Goal: Task Accomplishment & Management: Use online tool/utility

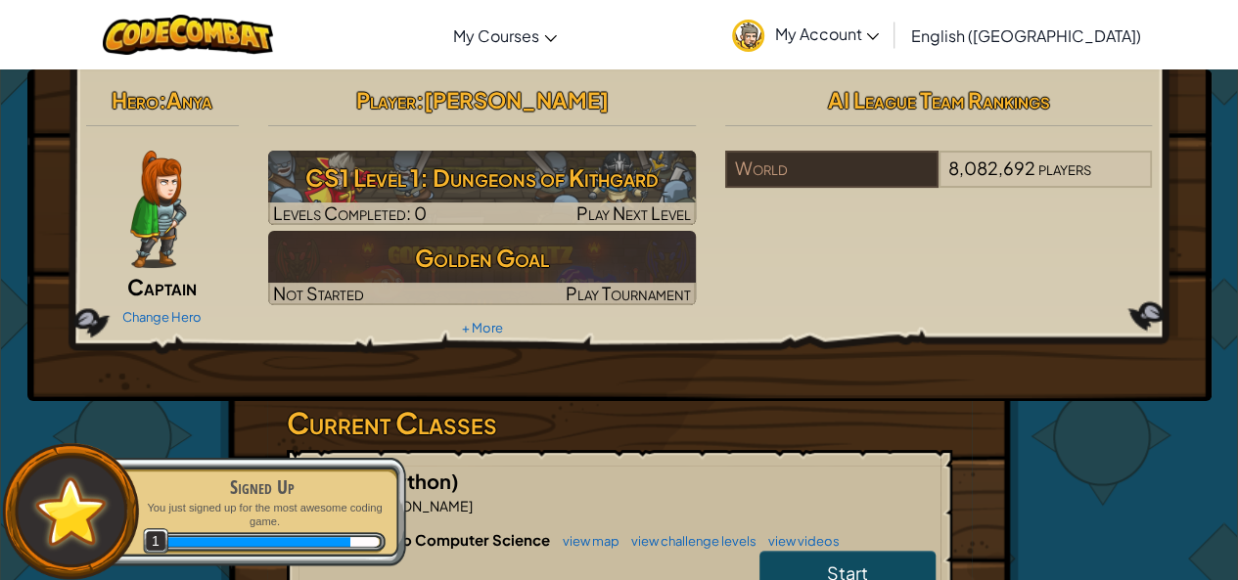
click at [879, 34] on span "My Account" at bounding box center [826, 33] width 105 height 21
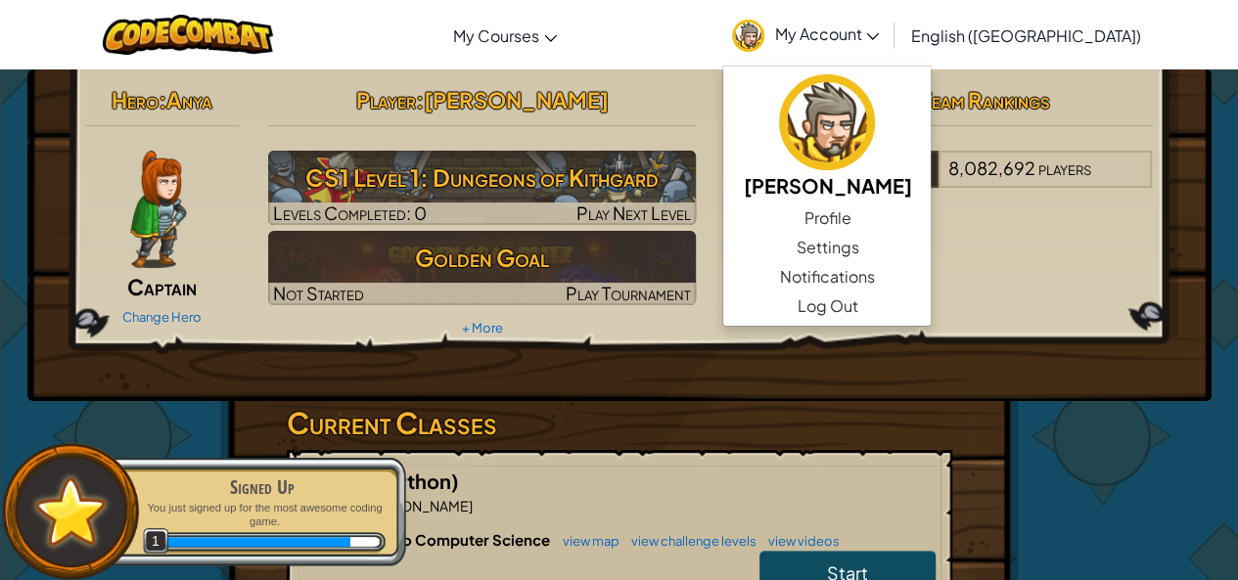
click at [704, 281] on div "Player : [PERSON_NAME] CS1 Level 1: Dungeons of Kithgard Levels Completed: 0 Pl…" at bounding box center [481, 210] width 457 height 263
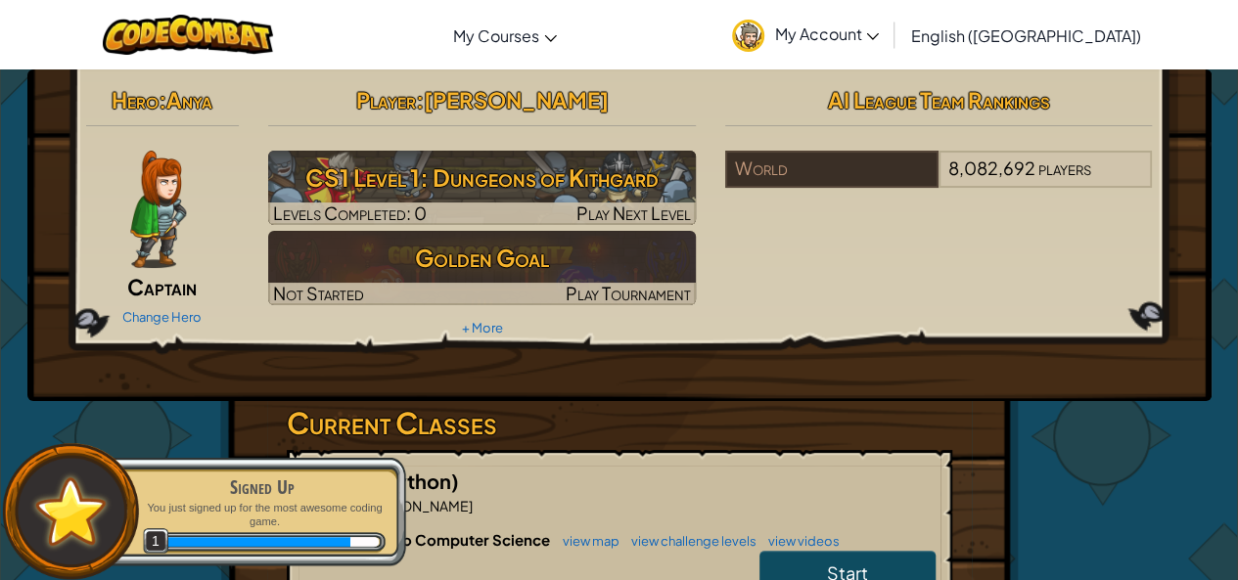
click at [173, 296] on span "Captain" at bounding box center [161, 286] width 69 height 27
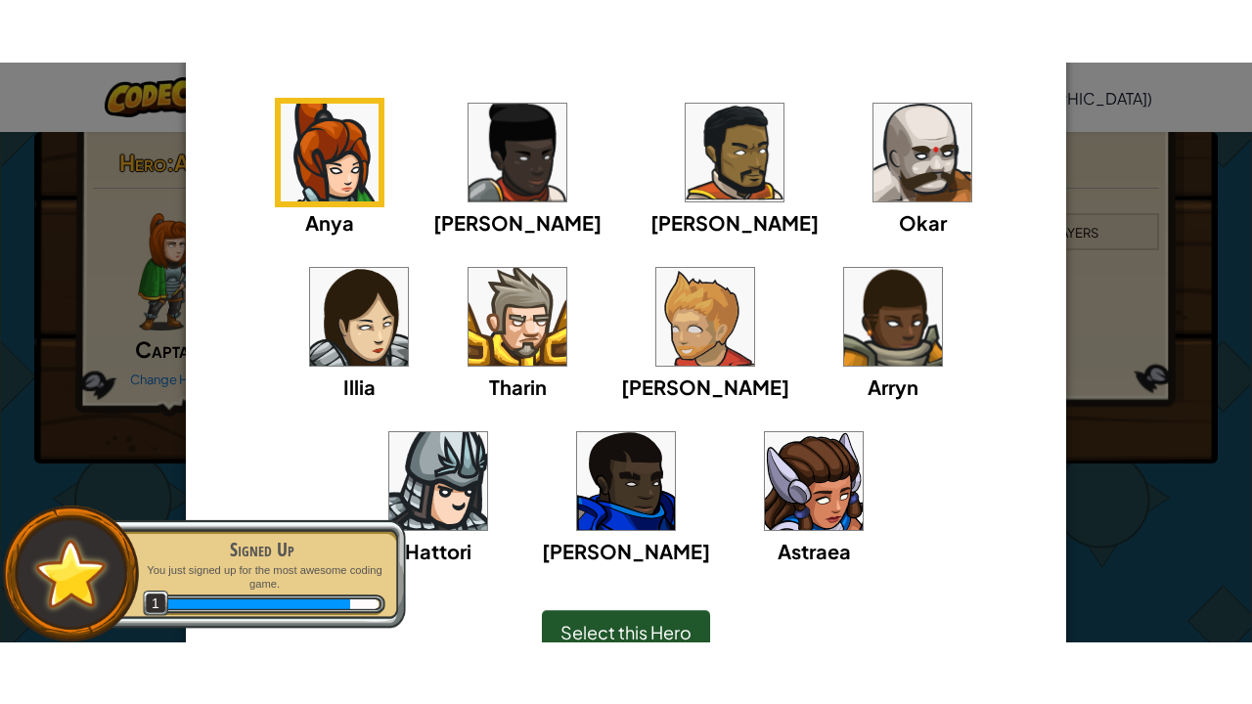
scroll to position [162, 0]
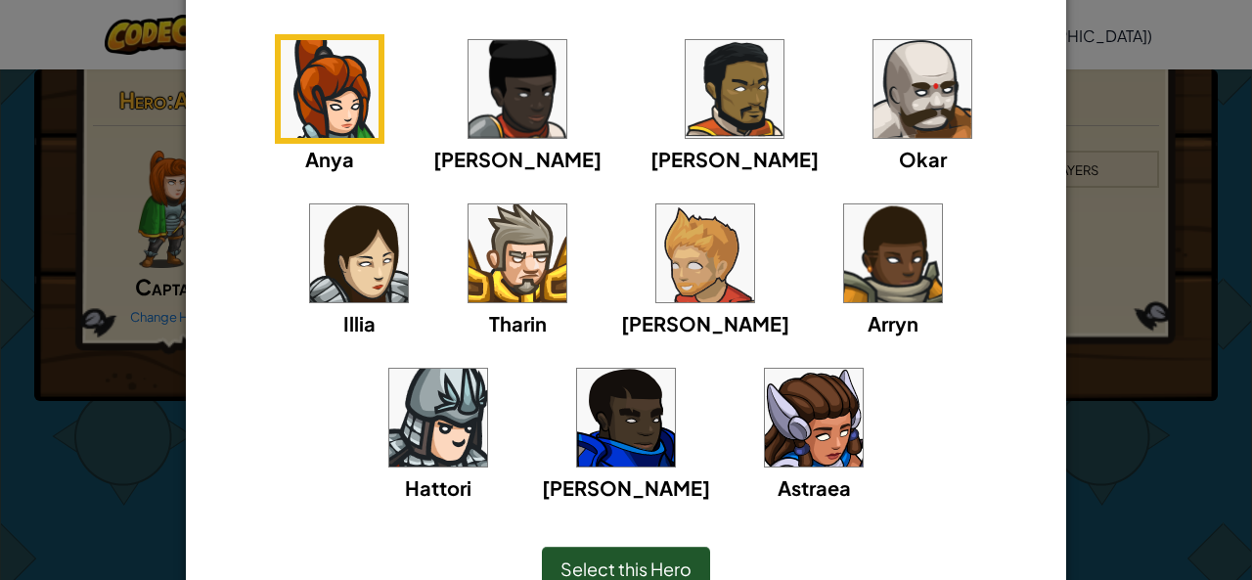
click at [469, 269] on img at bounding box center [518, 253] width 98 height 98
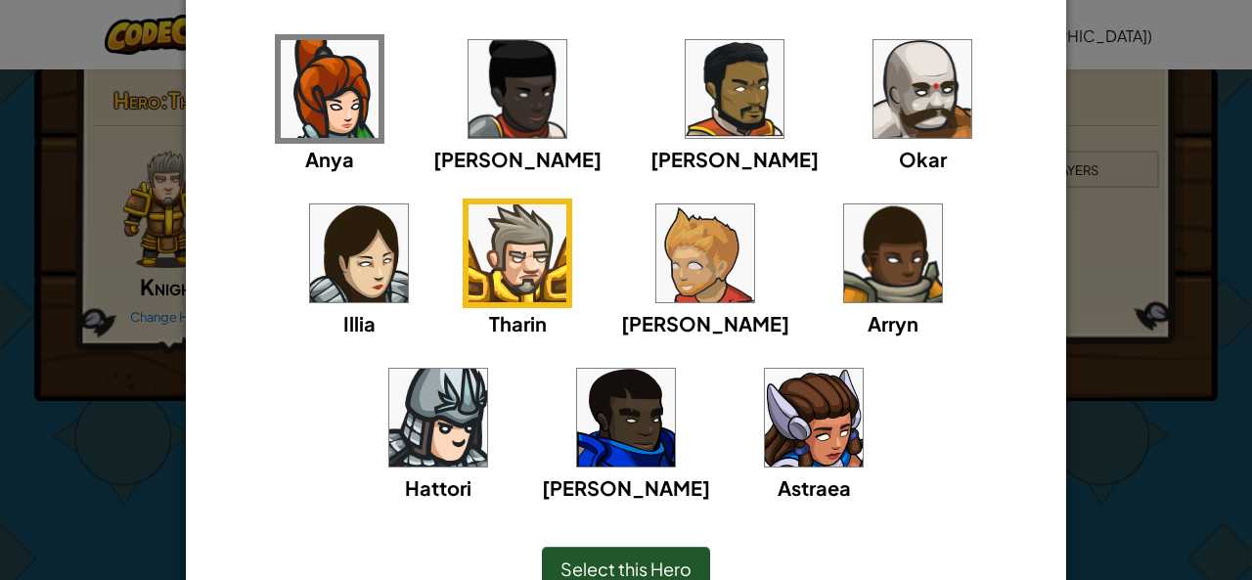
click at [128, 347] on div "× Select Your Hero You can always change your hero by going to your Courses pag…" at bounding box center [626, 290] width 1252 height 580
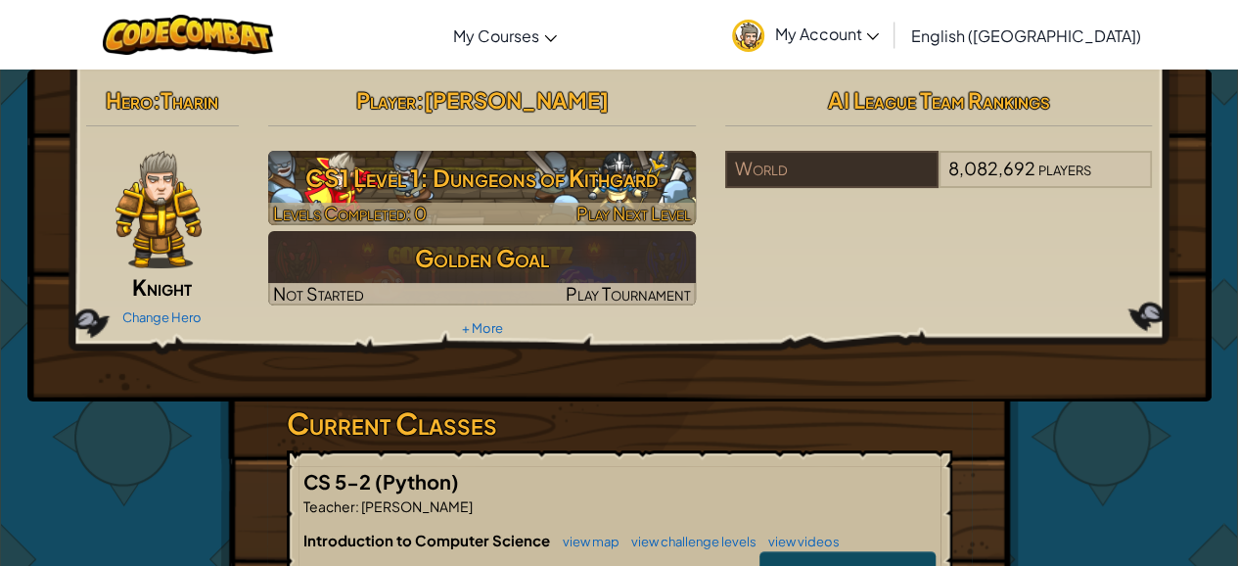
click at [519, 212] on div at bounding box center [482, 214] width 428 height 23
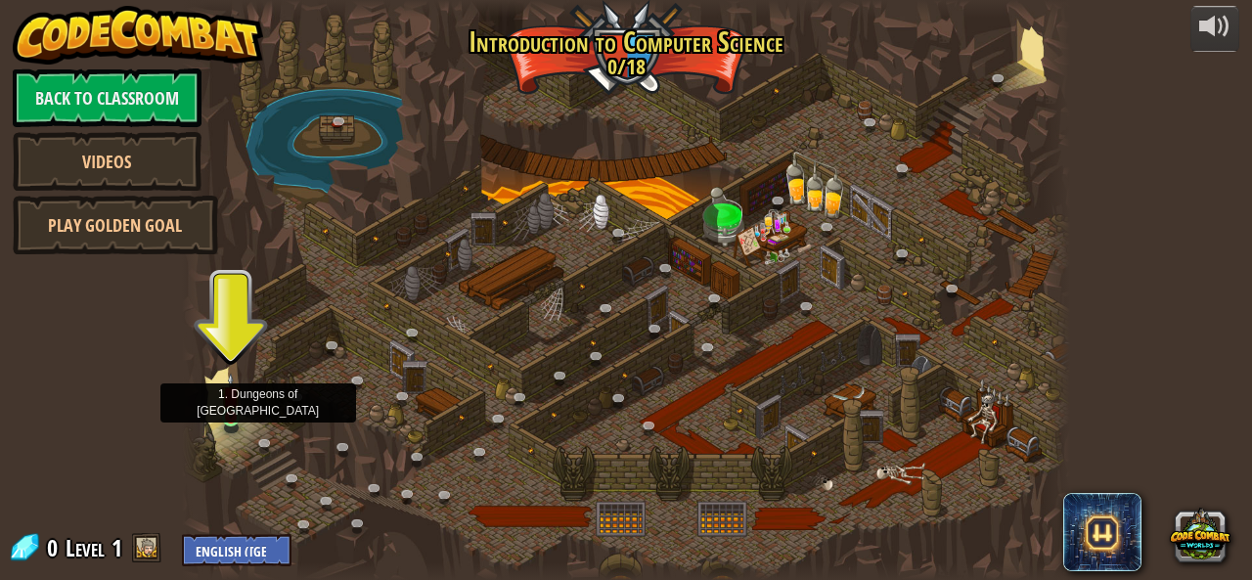
click at [224, 410] on img at bounding box center [231, 396] width 21 height 46
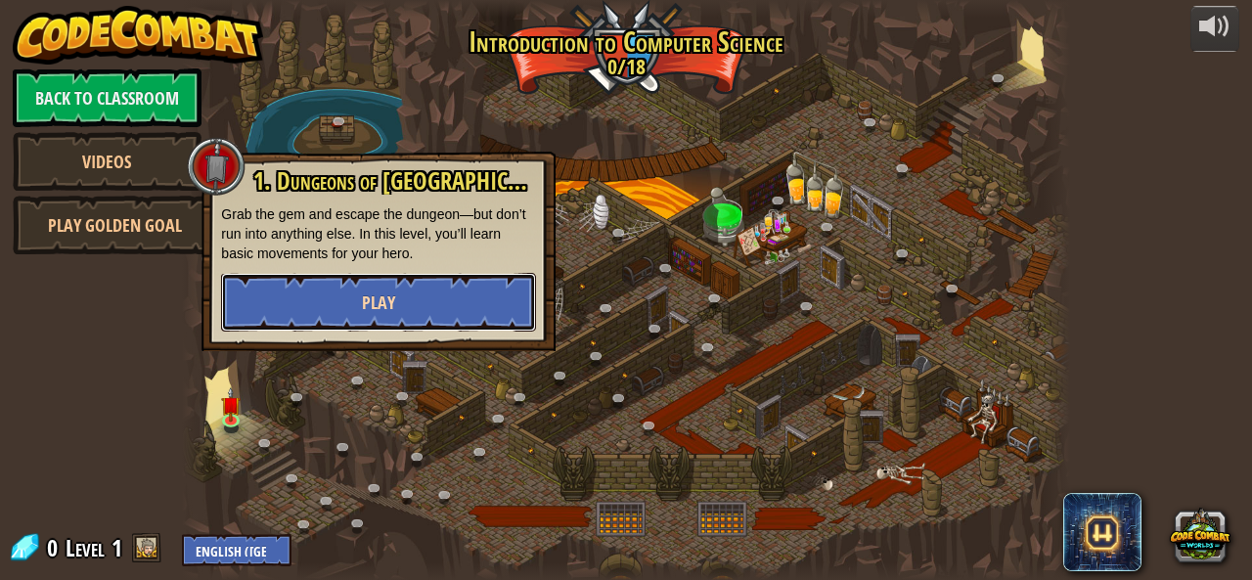
click at [493, 284] on button "Play" at bounding box center [378, 302] width 315 height 59
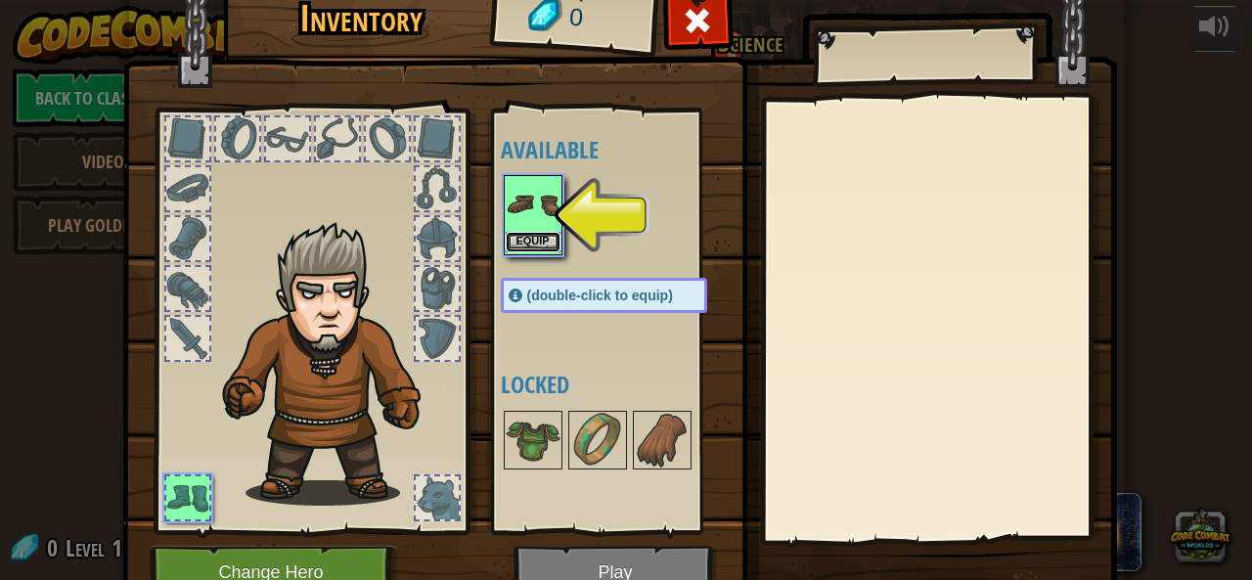
click at [544, 236] on button "Equip" at bounding box center [533, 242] width 55 height 21
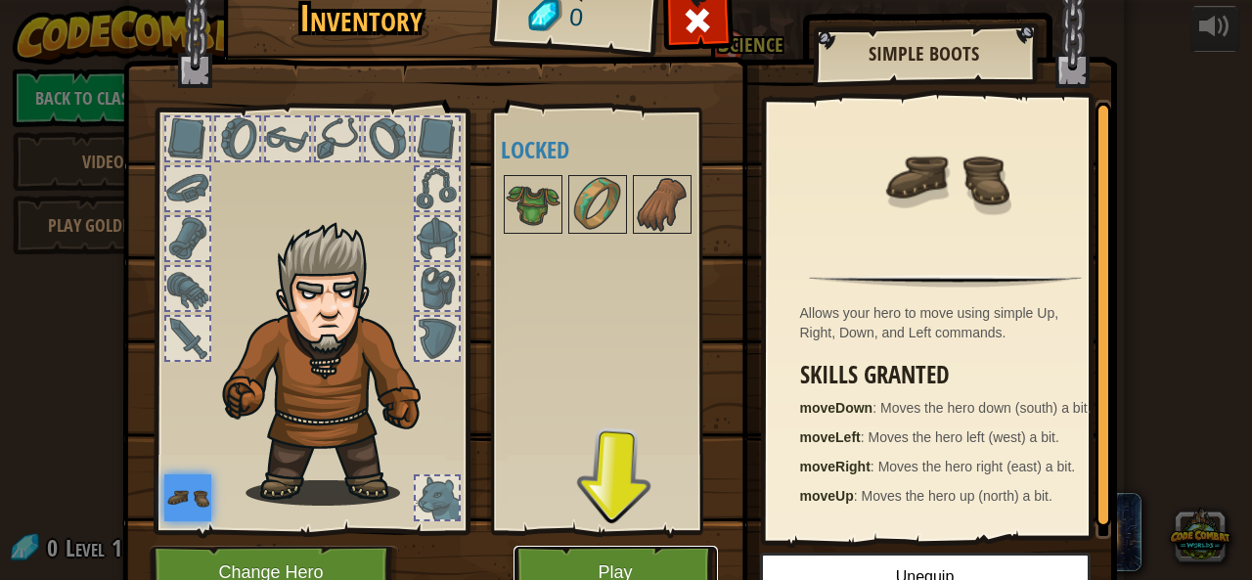
click at [628, 562] on button "Play" at bounding box center [616, 573] width 204 height 54
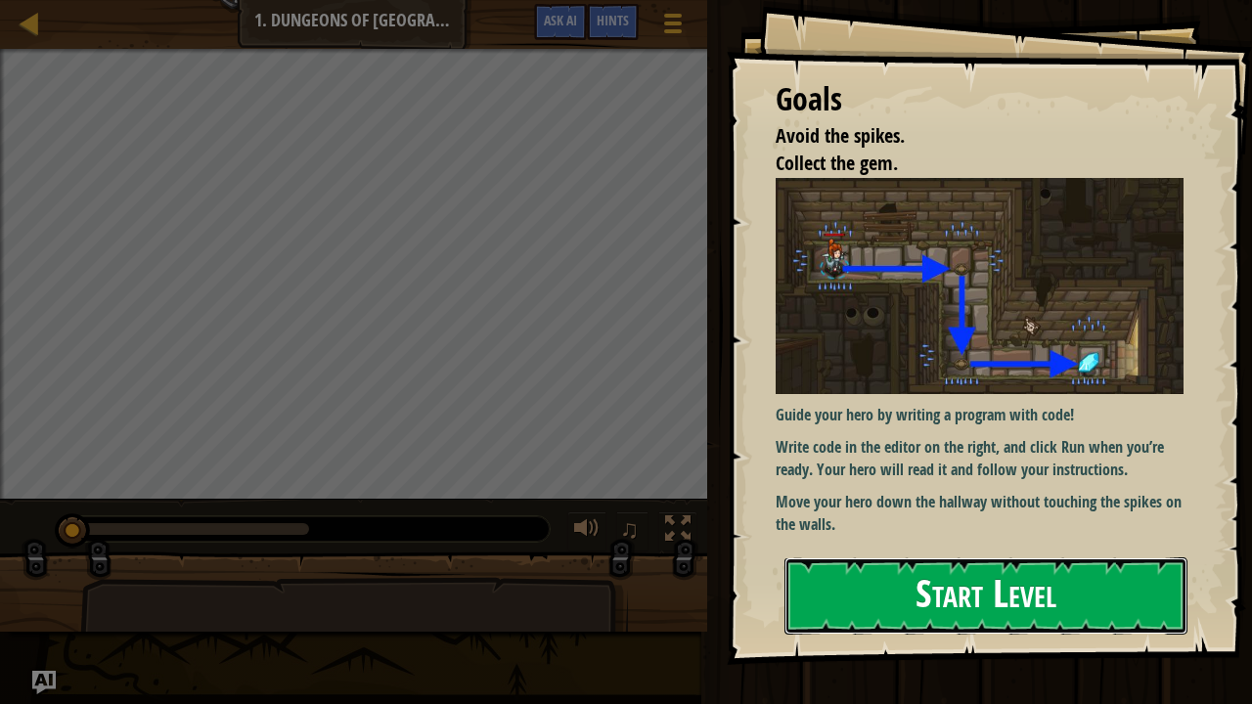
click at [1088, 579] on button "Start Level" at bounding box center [986, 596] width 403 height 77
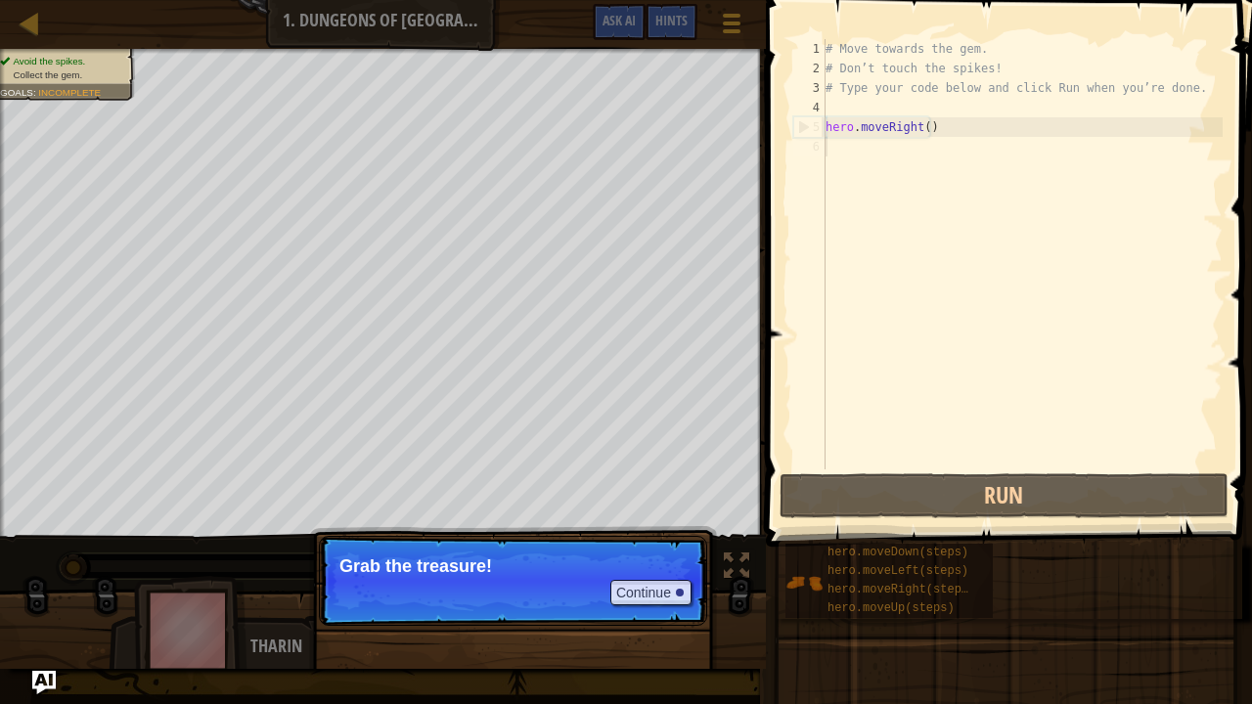
click at [483, 543] on p "Continue Grab the treasure!" at bounding box center [513, 581] width 388 height 90
click at [620, 579] on button "Continue" at bounding box center [651, 592] width 81 height 25
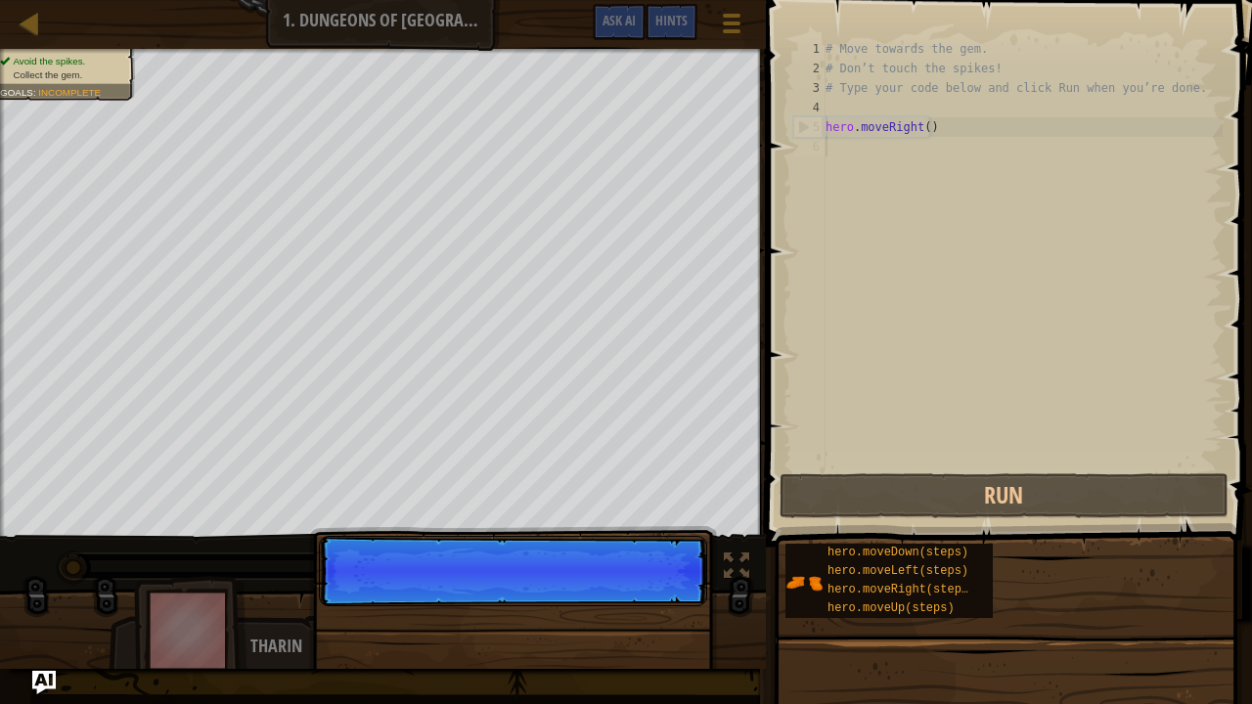
scroll to position [9, 0]
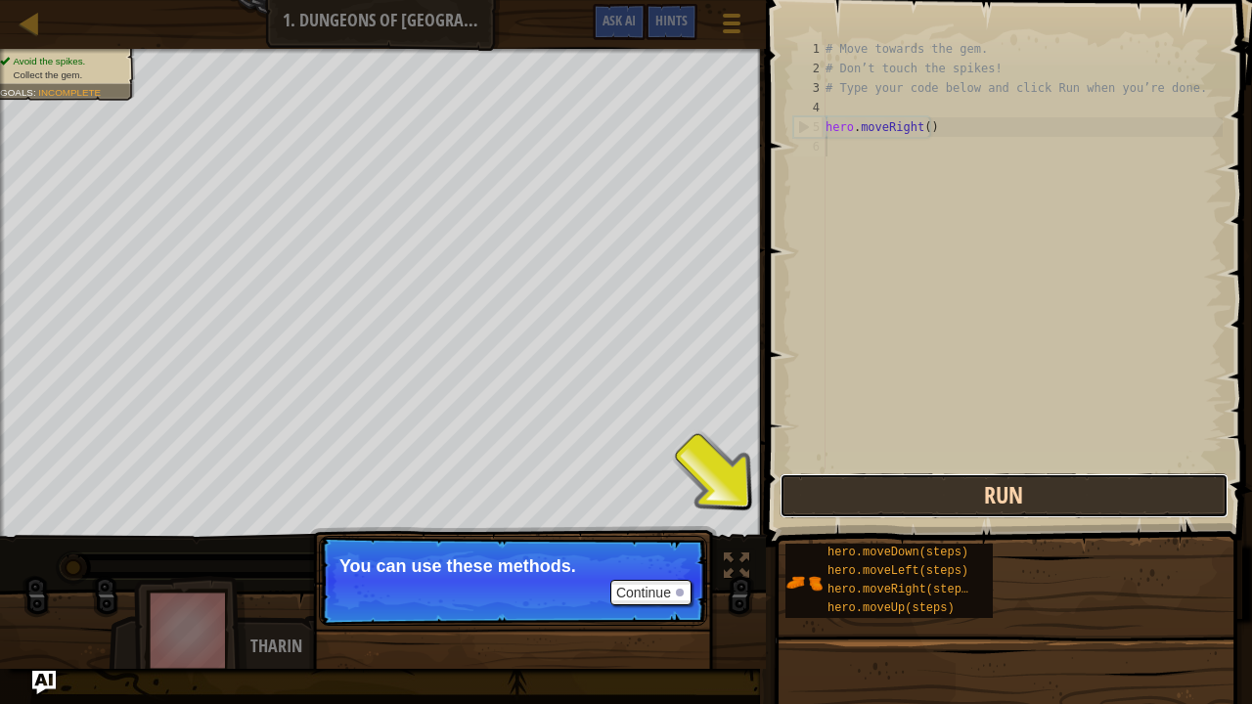
click at [988, 490] on button "Run" at bounding box center [1004, 496] width 449 height 45
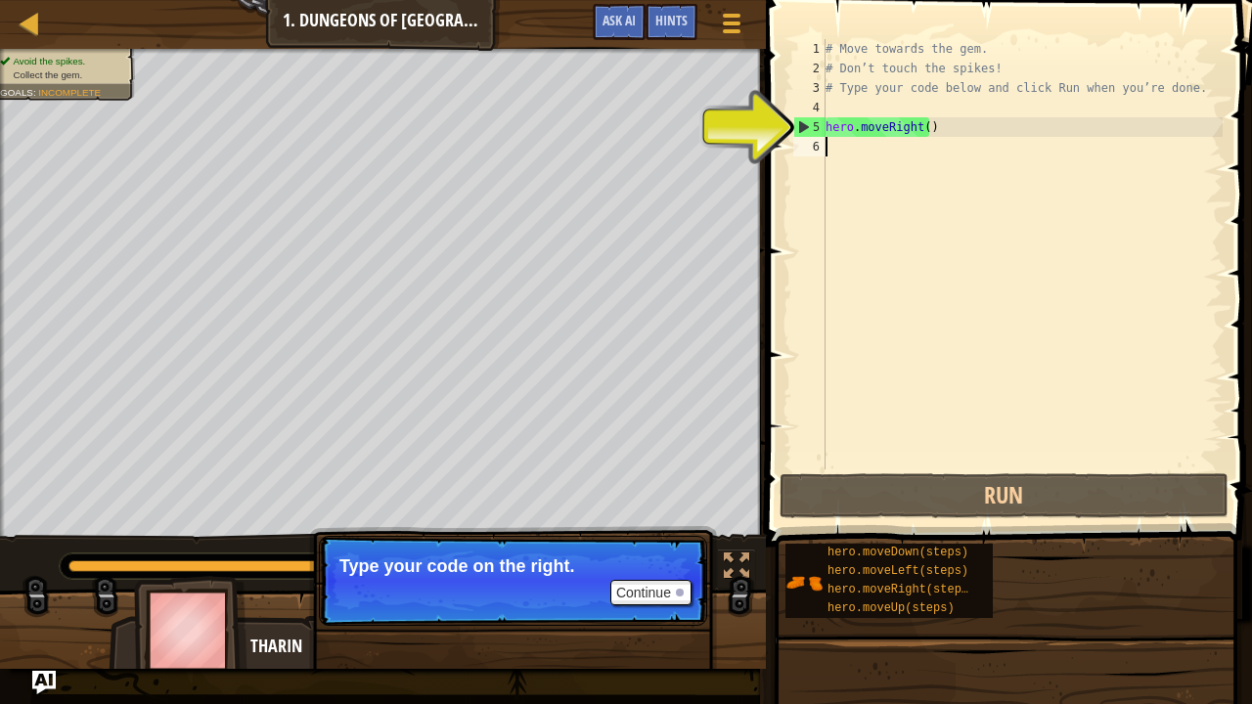
click at [870, 151] on div "# Move towards the gem. # Don’t touch the spikes! # Type your code below and cl…" at bounding box center [1022, 274] width 401 height 470
click at [928, 129] on div "# Move towards the gem. # Don’t touch the spikes! # Type your code below and cl…" at bounding box center [1022, 274] width 401 height 470
type textarea "hero.moveRight()"
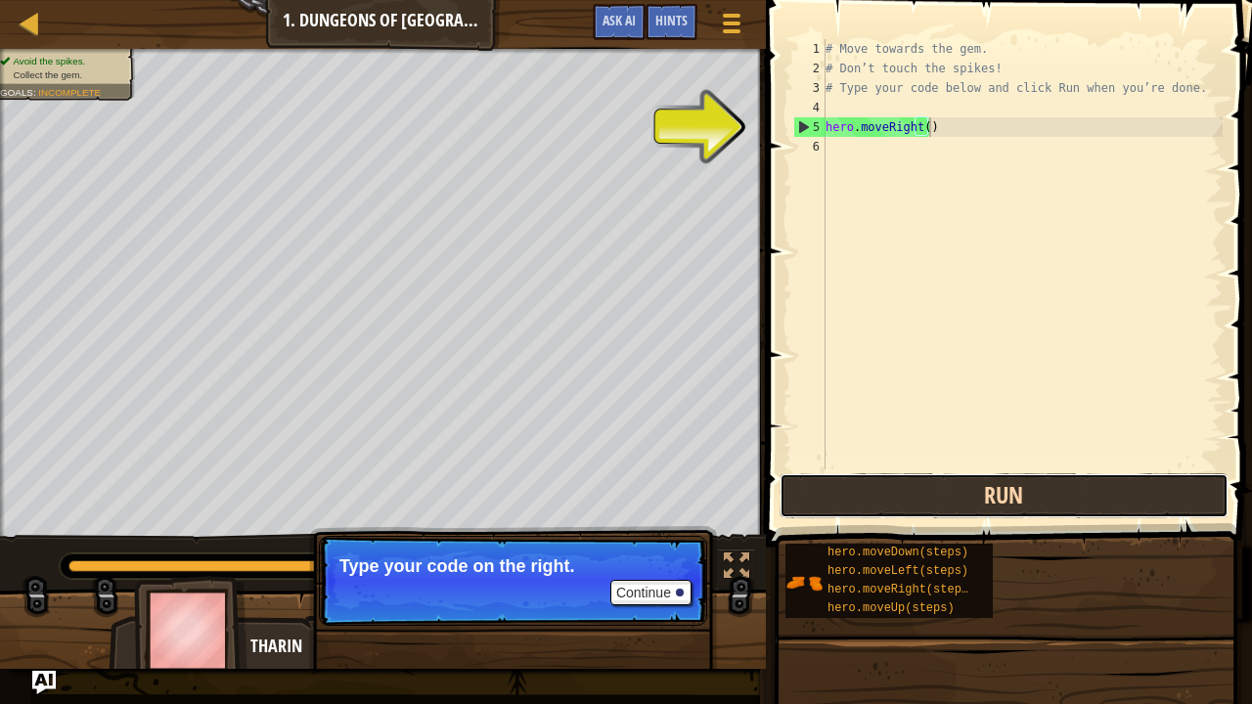
click at [931, 485] on button "Run" at bounding box center [1004, 496] width 449 height 45
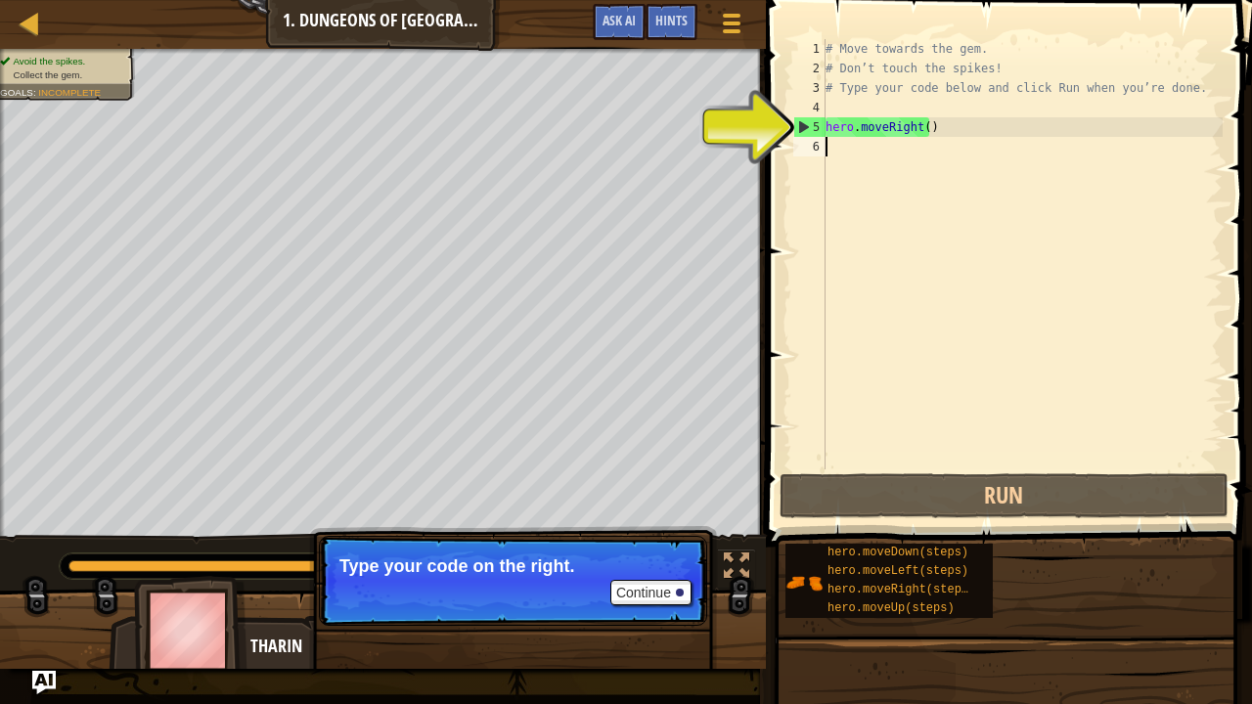
drag, startPoint x: 944, startPoint y: 159, endPoint x: 973, endPoint y: 171, distance: 30.7
click at [973, 171] on div "# Move towards the gem. # Don’t touch the spikes! # Type your code below and cl…" at bounding box center [1022, 274] width 401 height 470
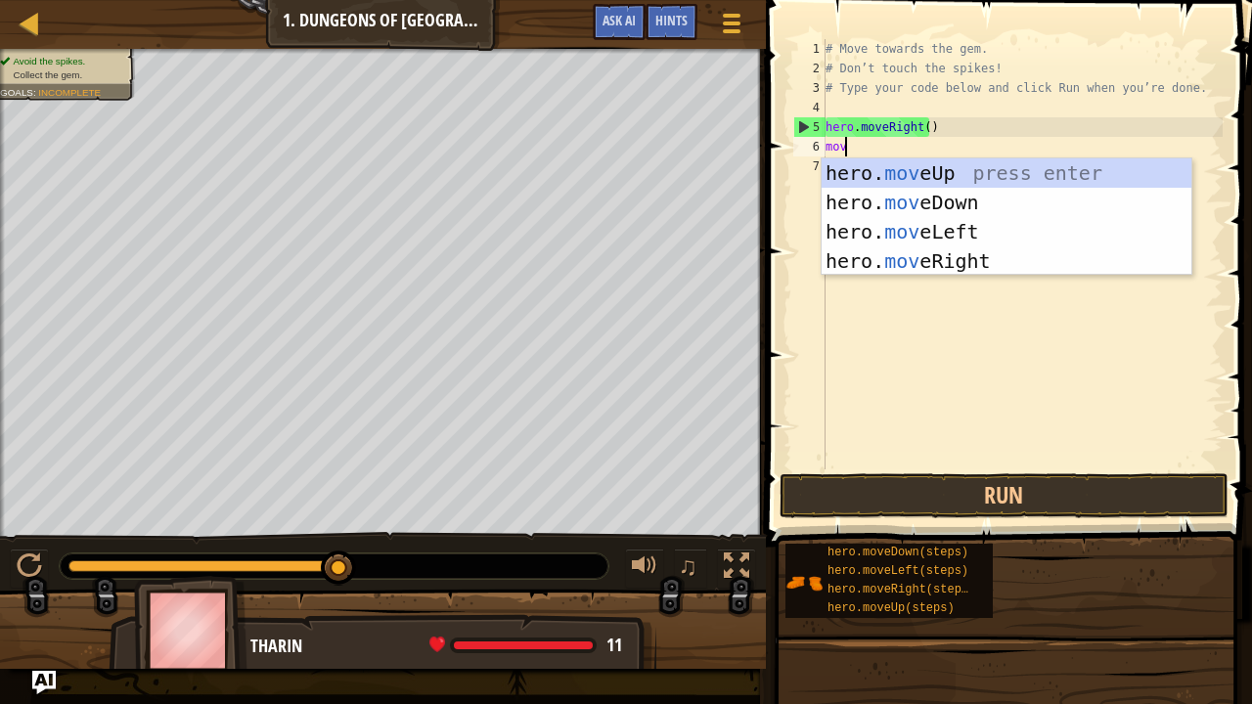
type textarea "move"
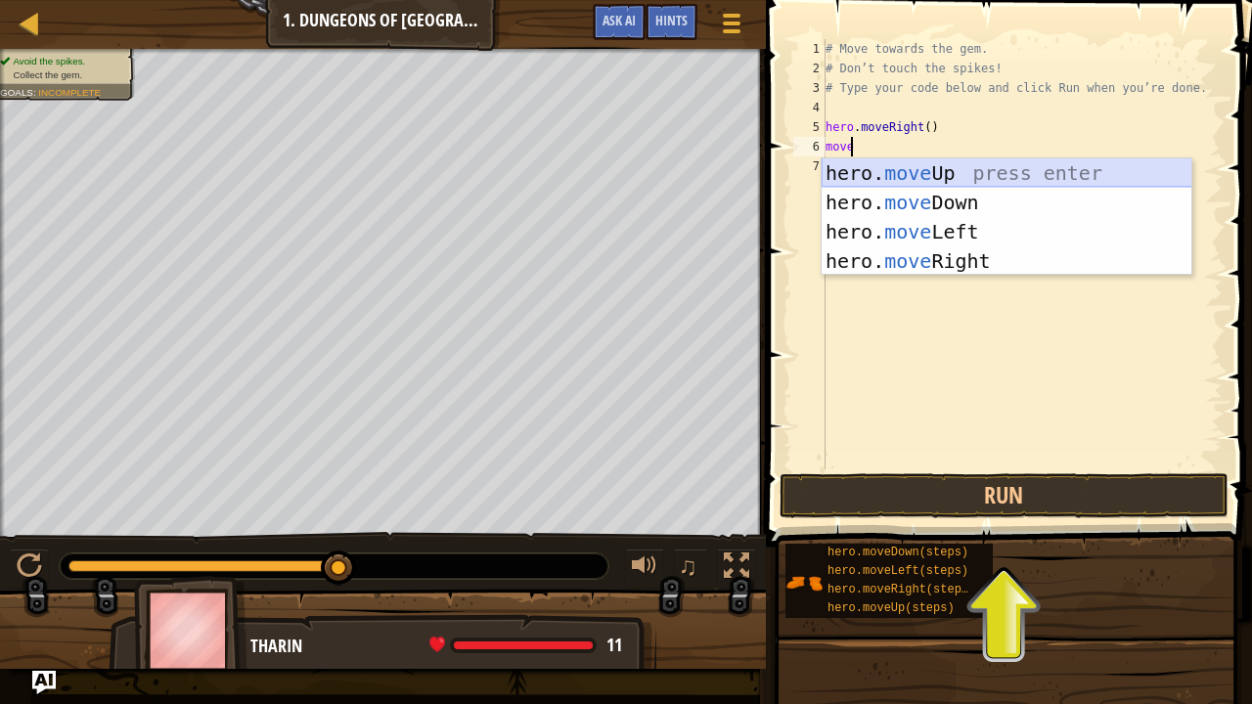
click at [968, 178] on div "hero. move Up press enter hero. move Down press enter hero. move Left press ent…" at bounding box center [1007, 247] width 371 height 176
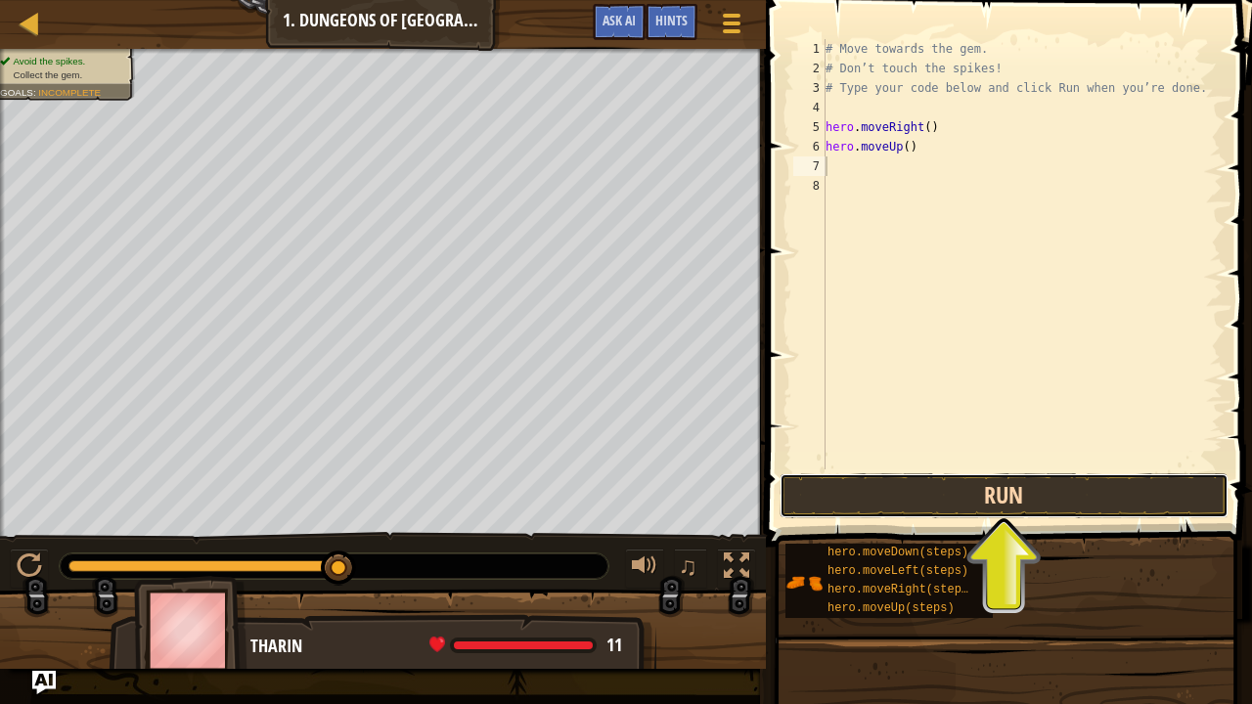
click at [978, 518] on button "Run" at bounding box center [1004, 496] width 449 height 45
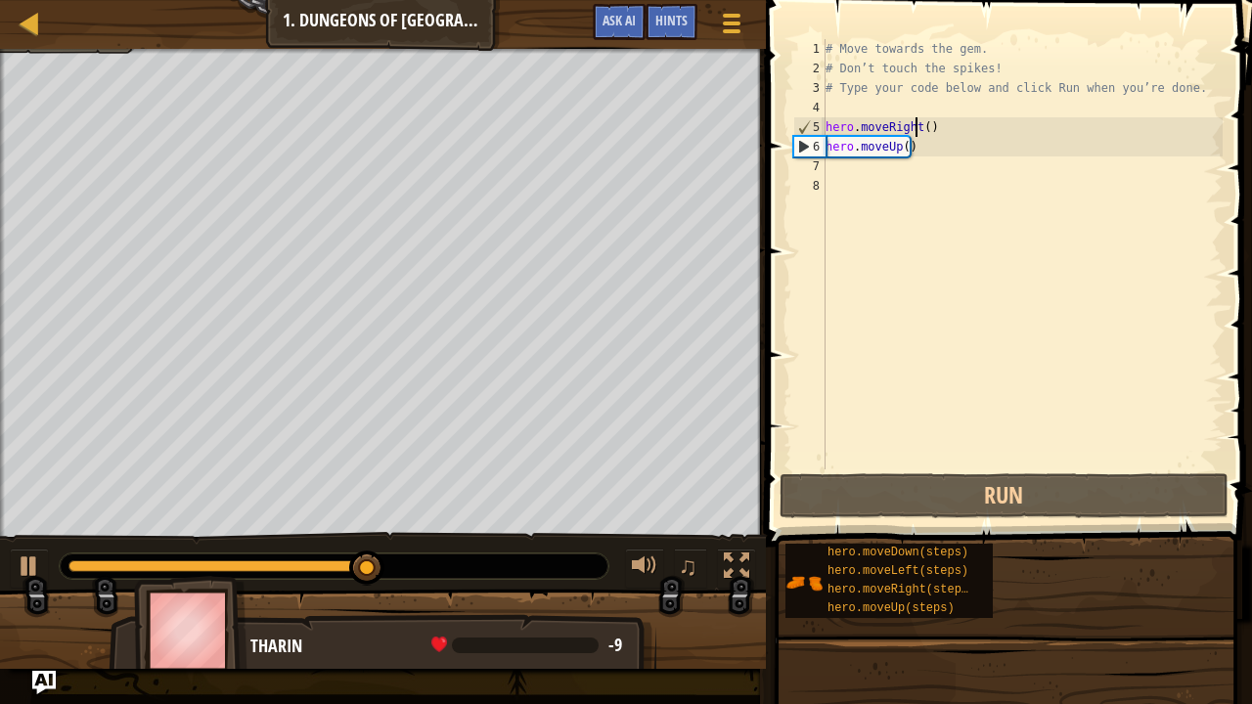
click at [914, 122] on div "# Move towards the gem. # Don’t touch the spikes! # Type your code below and cl…" at bounding box center [1022, 274] width 401 height 470
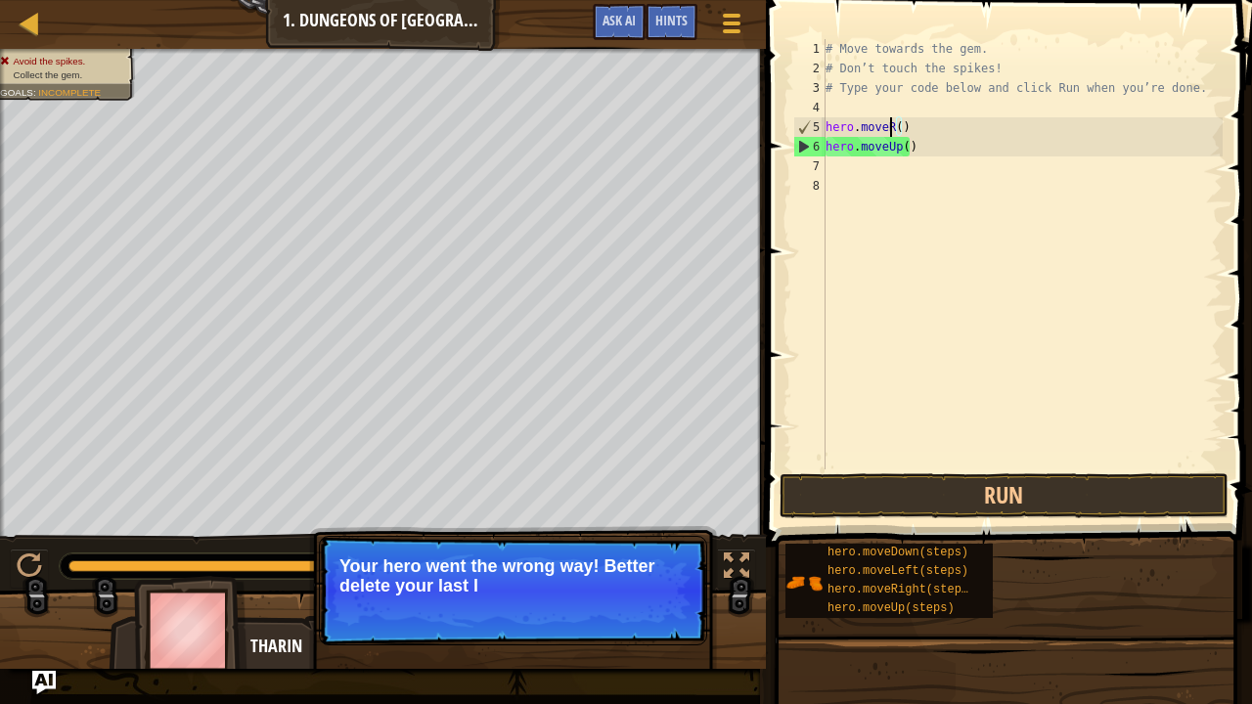
type textarea "hero.move()"
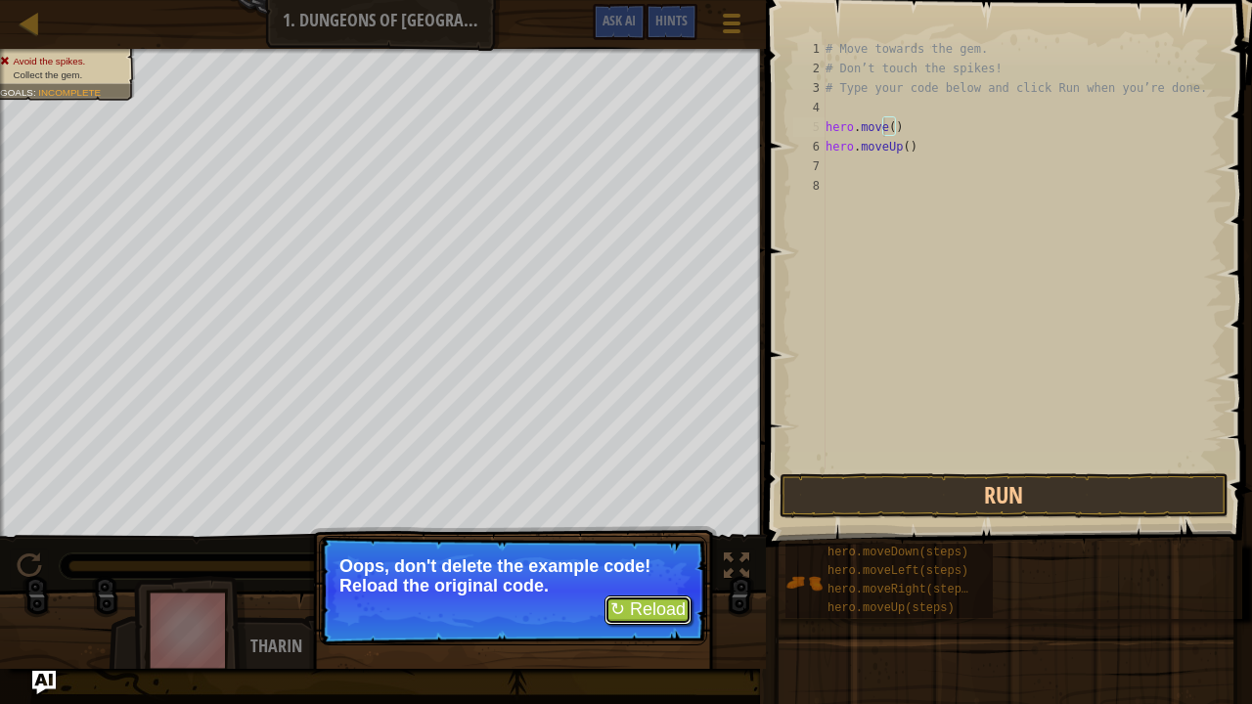
click at [628, 579] on button "↻ Reload" at bounding box center [648, 610] width 87 height 29
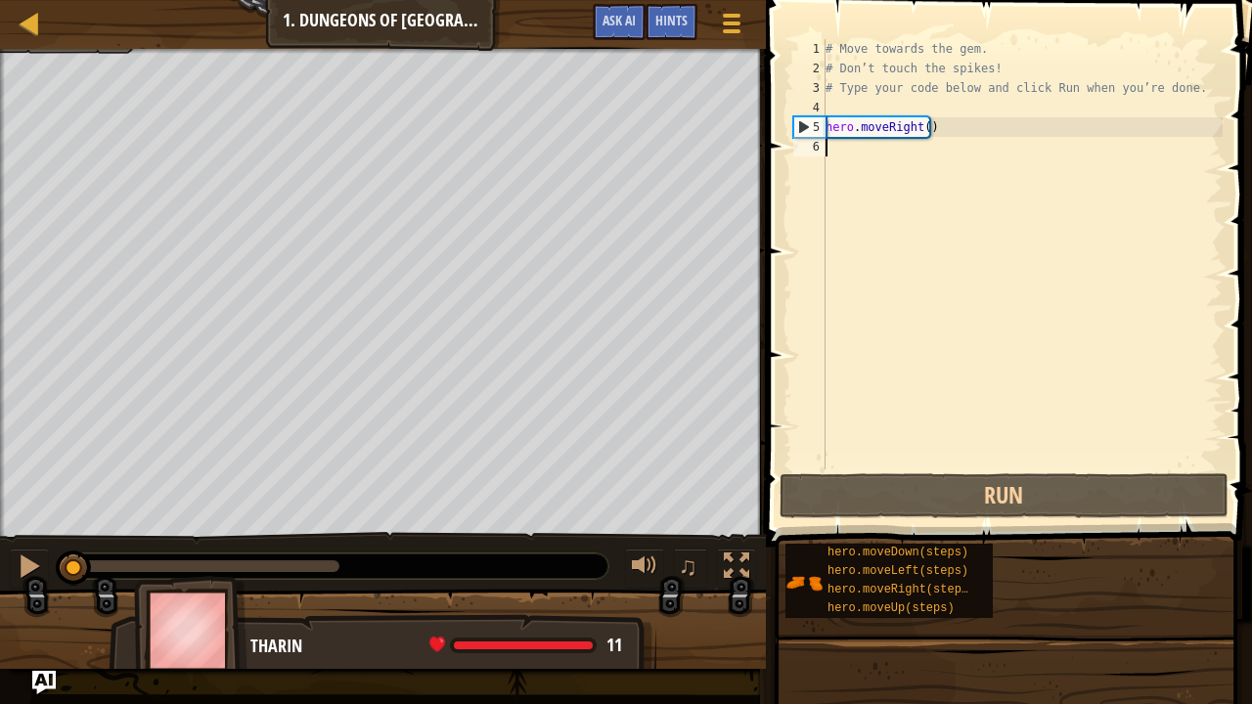
click at [847, 149] on div "# Move towards the gem. # Don’t touch the spikes! # Type your code below and cl…" at bounding box center [1022, 274] width 401 height 470
click at [830, 151] on div "# Move towards the gem. # Don’t touch the spikes! # Type your code below and cl…" at bounding box center [1022, 274] width 401 height 470
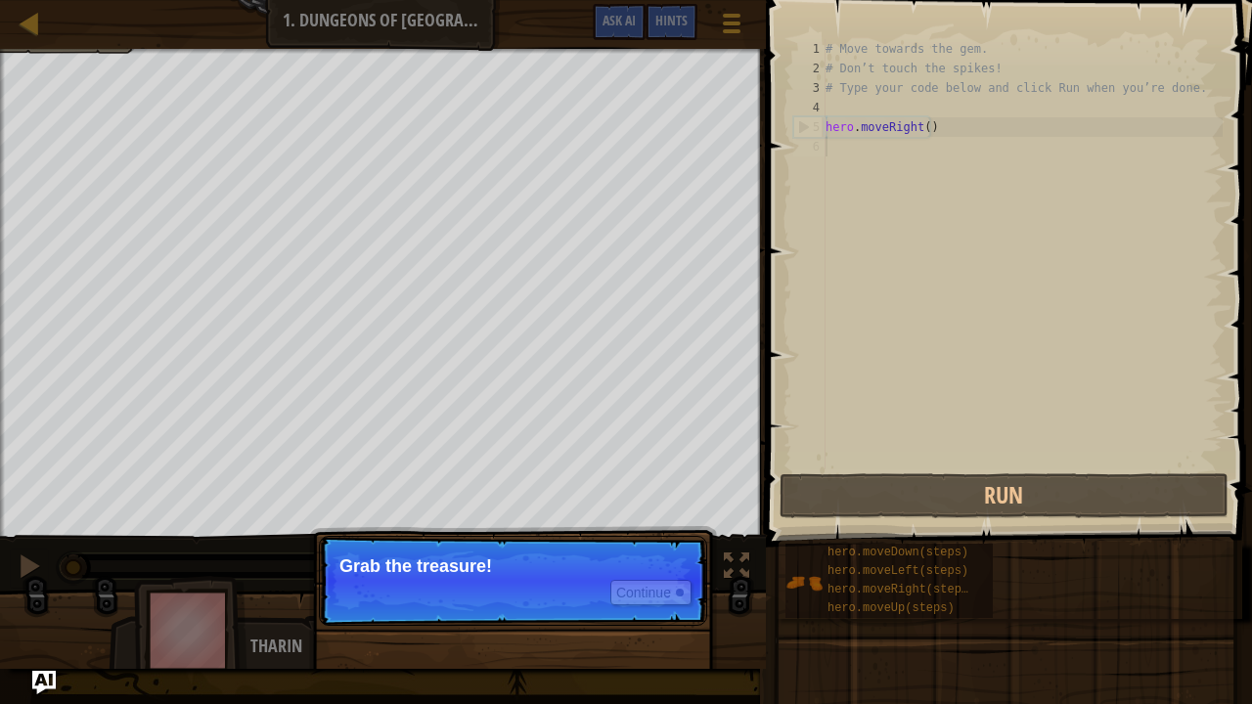
click at [622, 555] on p "Continue Grab the treasure!" at bounding box center [513, 581] width 388 height 90
click at [928, 341] on div "# Move towards the gem. # Don’t touch the spikes! # Type your code below and cl…" at bounding box center [1022, 274] width 401 height 470
click at [836, 108] on div "# Move towards the gem. # Don’t touch the spikes! # Type your code below and cl…" at bounding box center [1022, 274] width 401 height 470
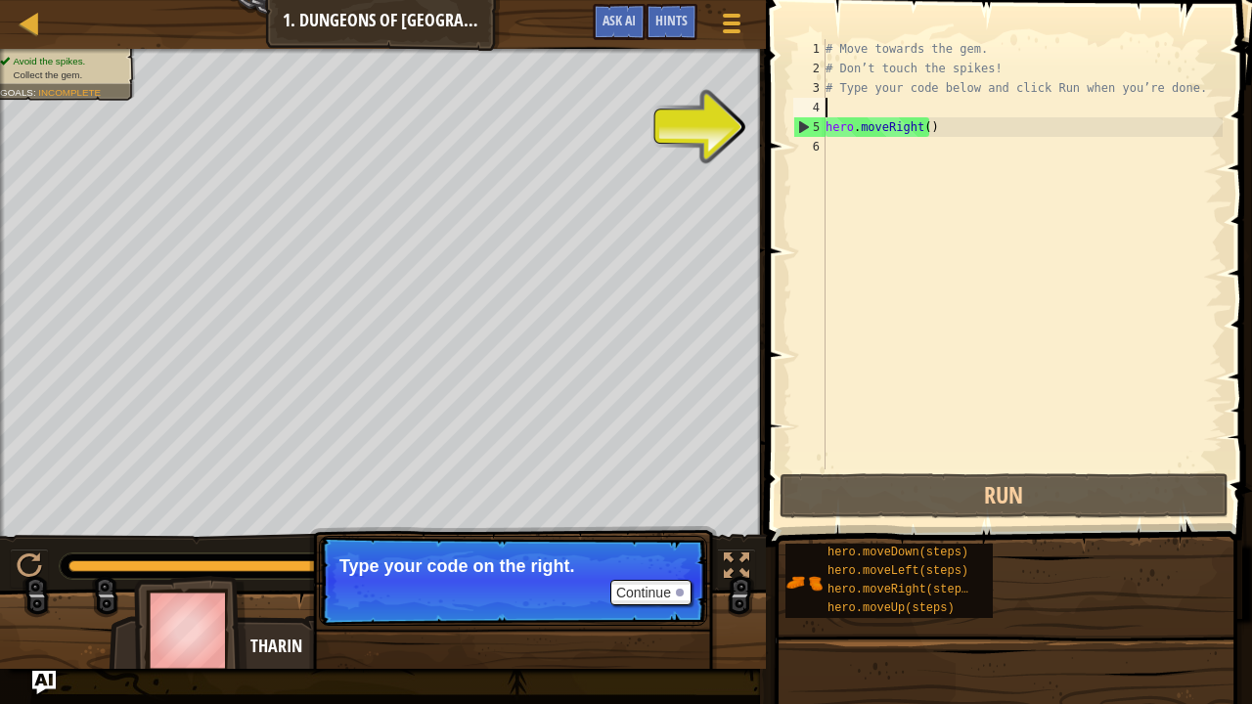
click at [808, 121] on div "5" at bounding box center [810, 127] width 31 height 20
click at [808, 124] on div "5" at bounding box center [810, 127] width 31 height 20
click at [795, 126] on div "5" at bounding box center [810, 127] width 31 height 20
click at [814, 118] on div "5" at bounding box center [810, 127] width 31 height 20
type textarea "hero.moveRight()"
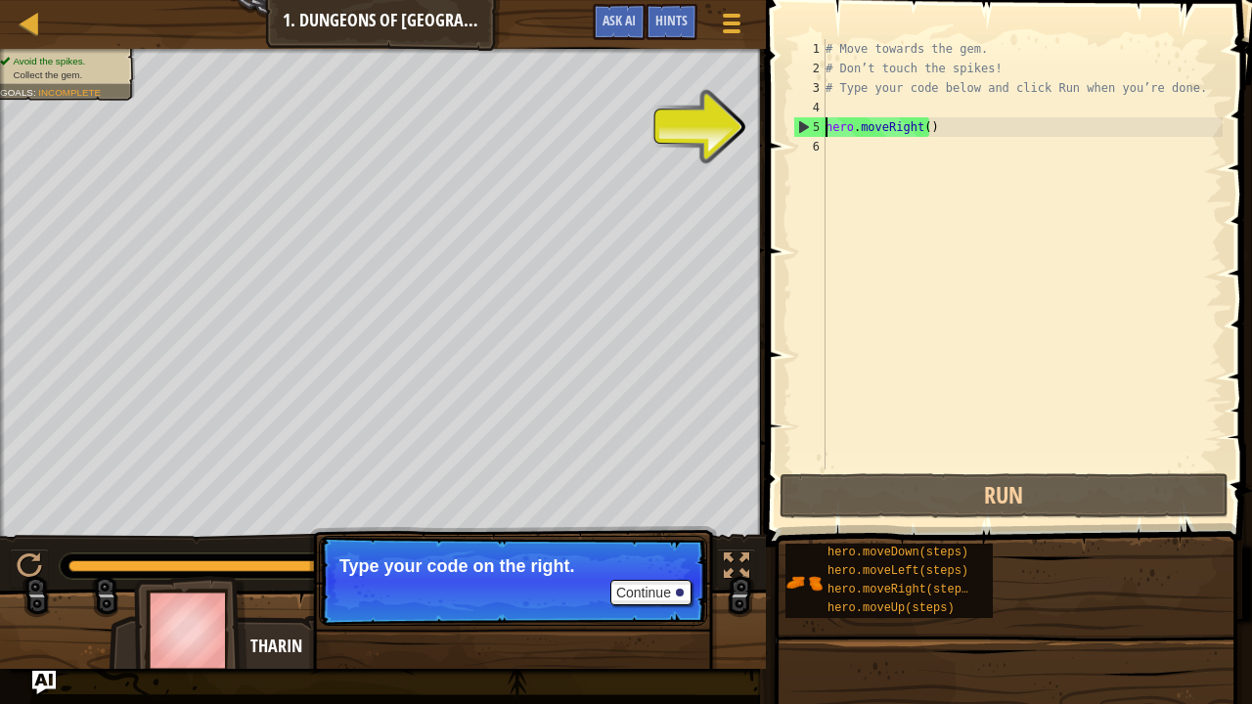
click at [814, 118] on div "5" at bounding box center [810, 127] width 31 height 20
click at [885, 135] on div "# Move towards the gem. # Don’t touch the spikes! # Type your code below and cl…" at bounding box center [1022, 274] width 401 height 470
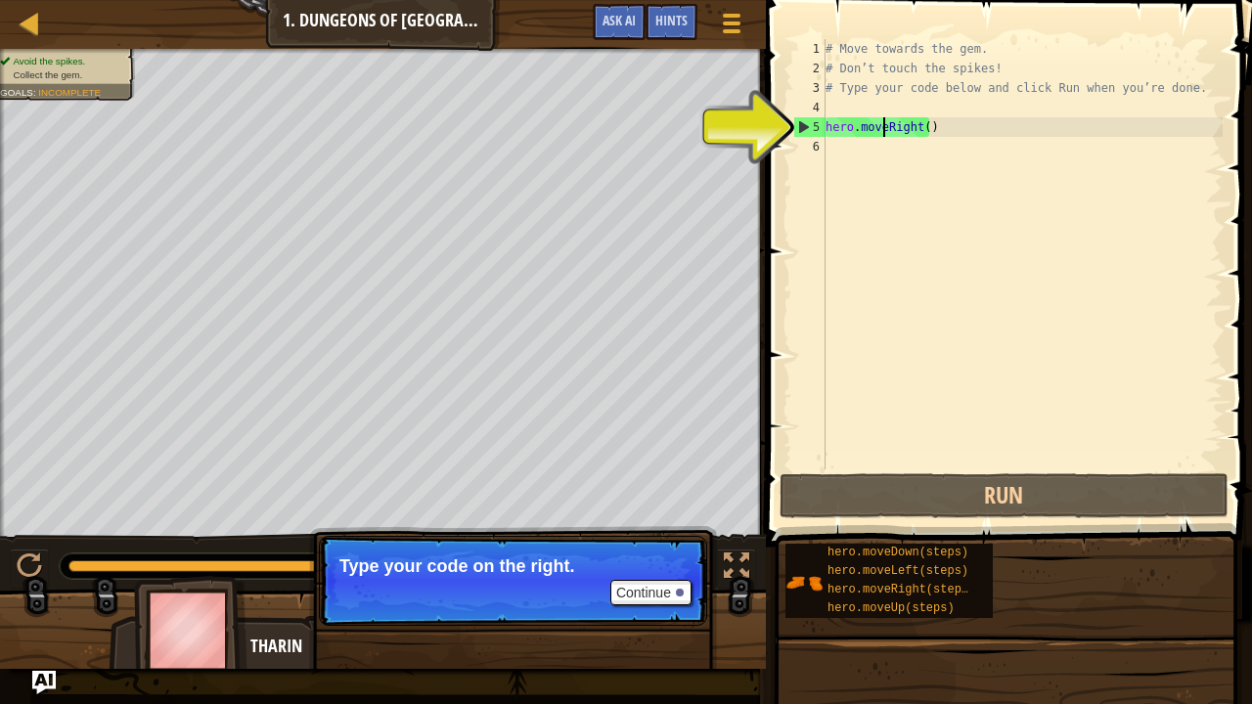
click at [809, 123] on div "5" at bounding box center [810, 127] width 31 height 20
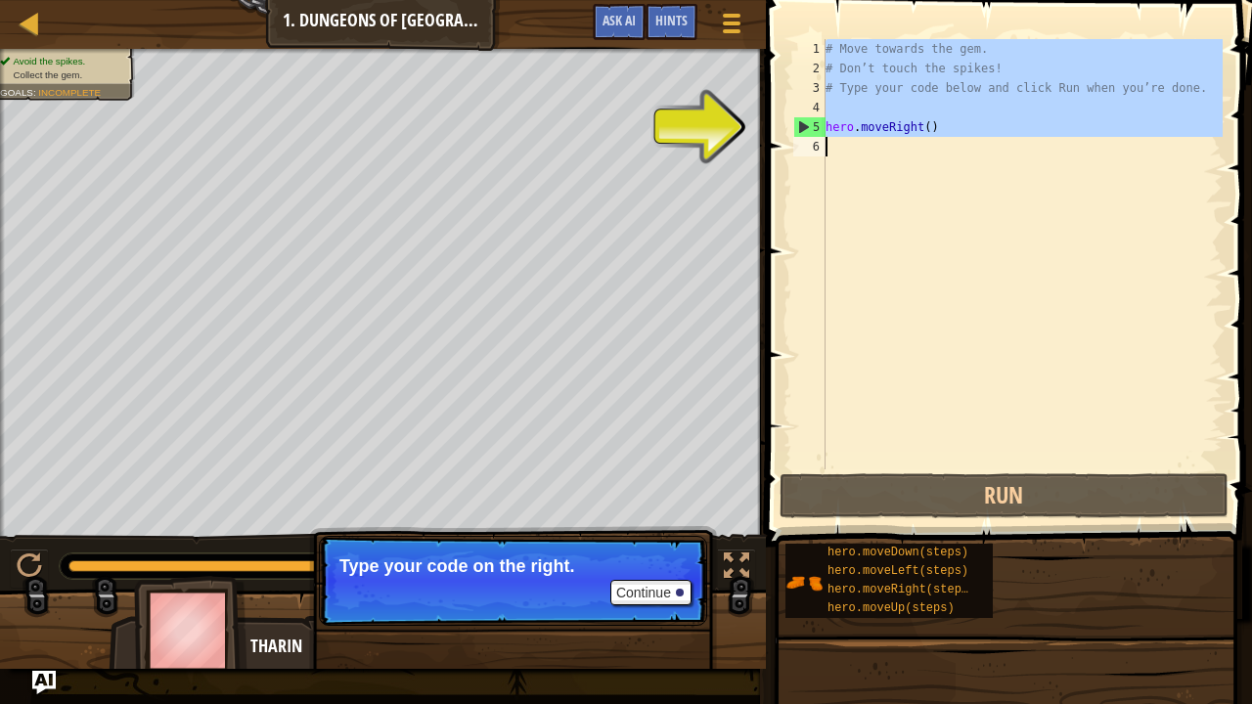
drag, startPoint x: 809, startPoint y: 123, endPoint x: 927, endPoint y: 131, distance: 117.7
click at [928, 123] on div "hero.moveRight() 1 2 3 4 5 6 # Move towards the gem. # Don’t touch the spikes! …" at bounding box center [1006, 254] width 433 height 431
click at [939, 133] on div "# Move towards the gem. # Don’t touch the spikes! # Type your code below and cl…" at bounding box center [1022, 254] width 401 height 431
type textarea "hero.moveRight()"
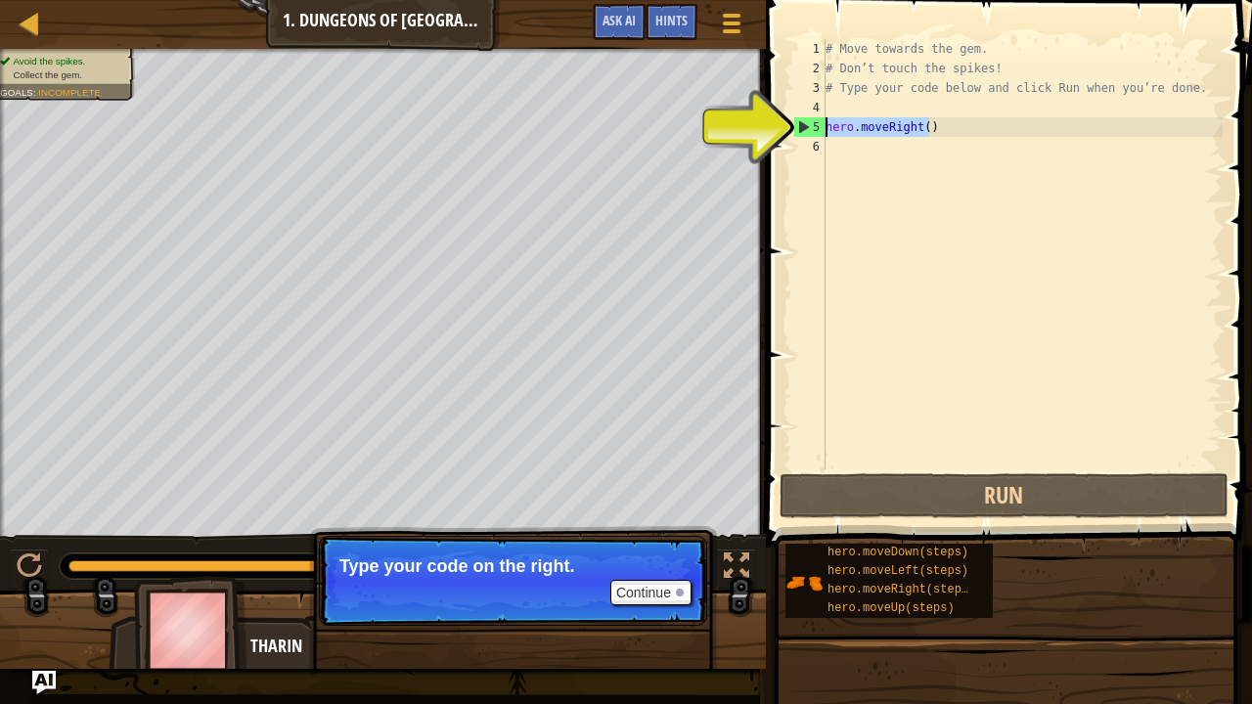
drag, startPoint x: 933, startPoint y: 125, endPoint x: 808, endPoint y: 121, distance: 125.3
click at [808, 121] on div "hero.moveRight() 1 2 3 4 5 6 # Move towards the gem. # Don’t touch the spikes! …" at bounding box center [1006, 254] width 433 height 431
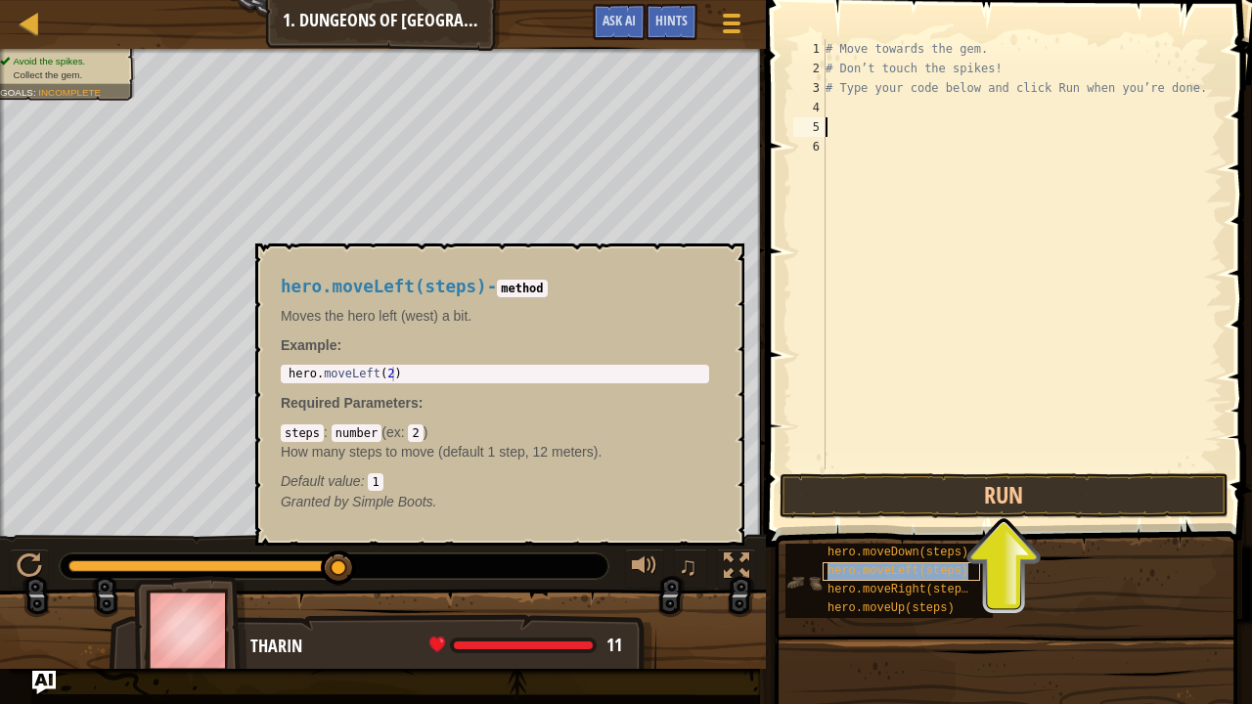
click at [914, 565] on span "hero.moveLeft(steps)" at bounding box center [898, 572] width 141 height 14
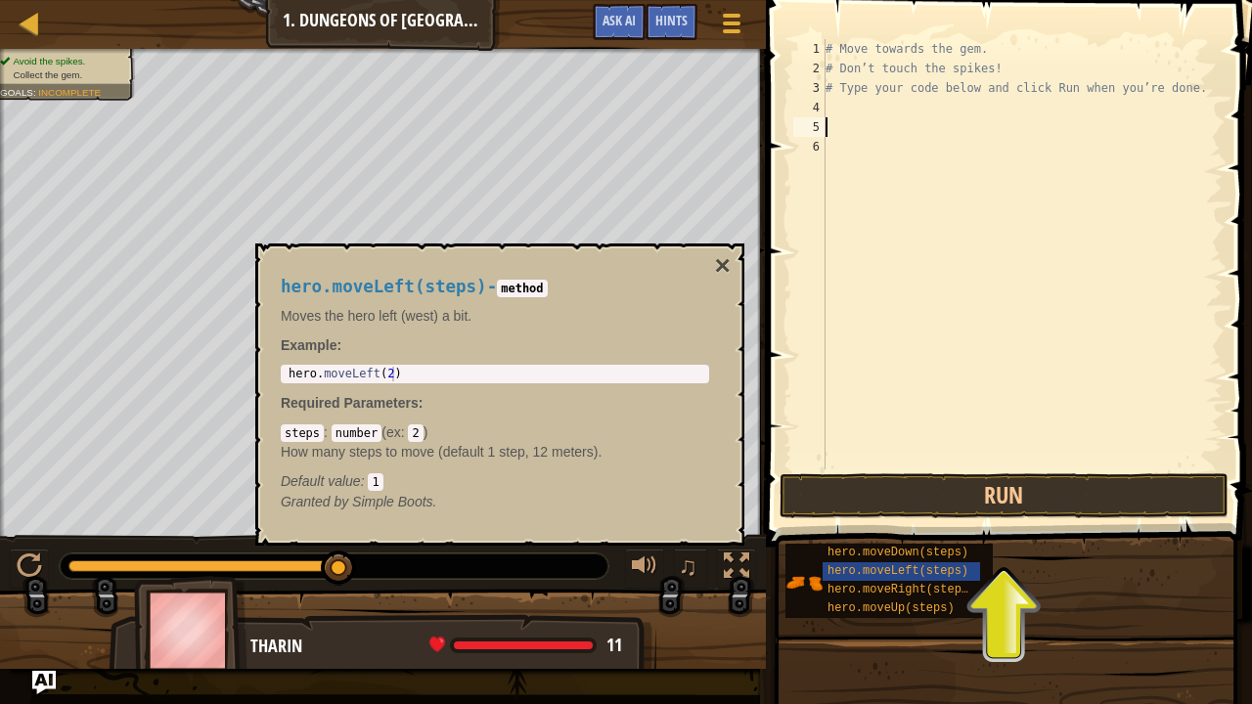
click at [849, 134] on div "# Move towards the gem. # Don’t touch the spikes! # Type your code below and cl…" at bounding box center [1022, 274] width 401 height 470
click at [974, 497] on button "Run" at bounding box center [1004, 496] width 449 height 45
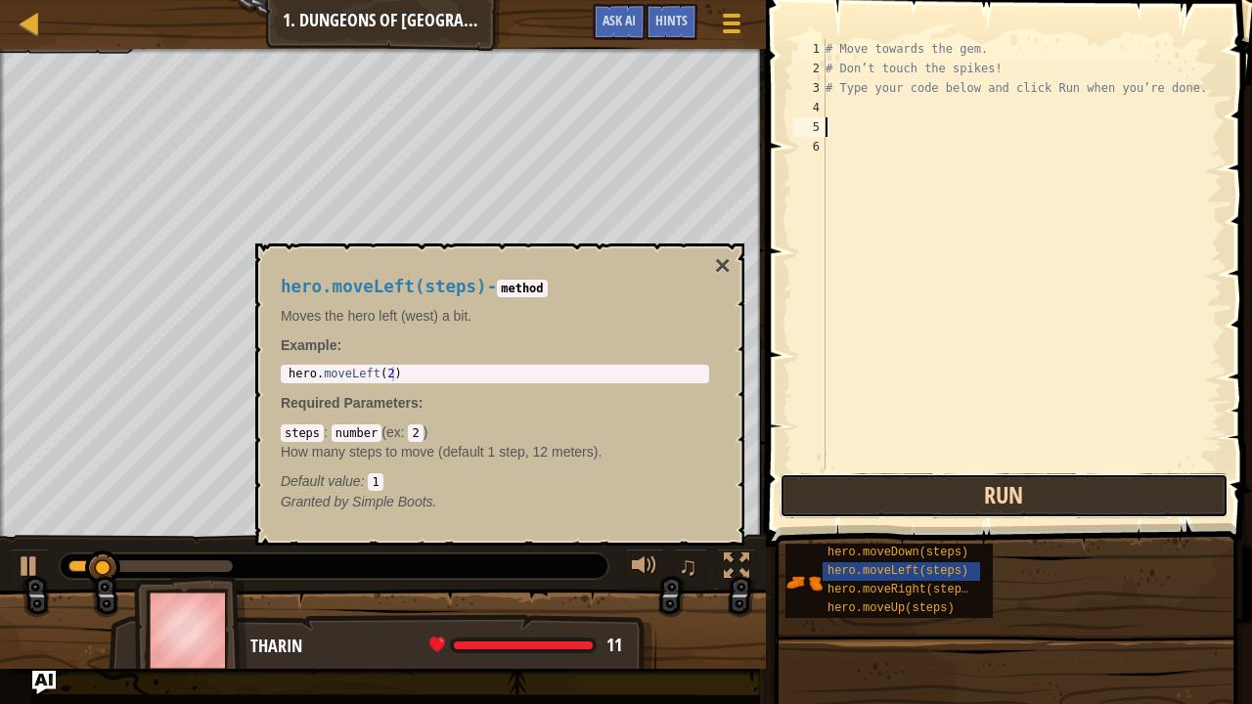
click at [974, 497] on button "Run" at bounding box center [1004, 496] width 449 height 45
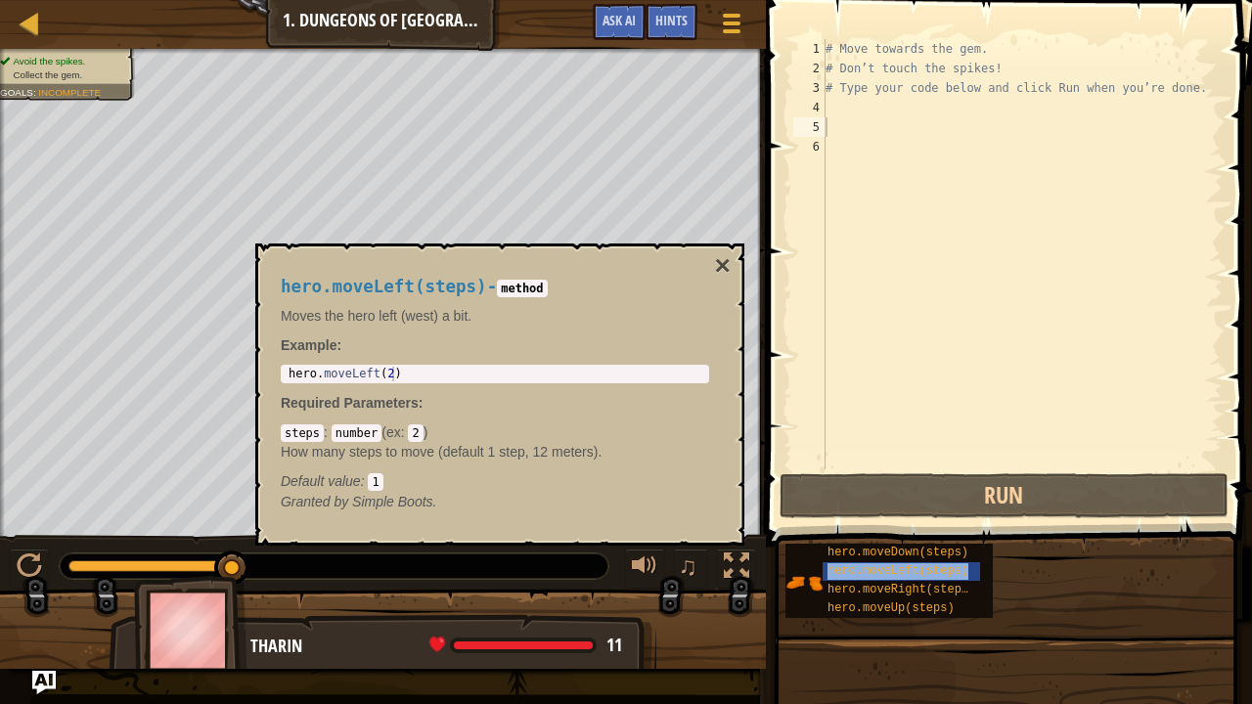
drag, startPoint x: 876, startPoint y: 573, endPoint x: 861, endPoint y: 270, distance: 303.7
drag, startPoint x: 861, startPoint y: 270, endPoint x: 808, endPoint y: 292, distance: 57.1
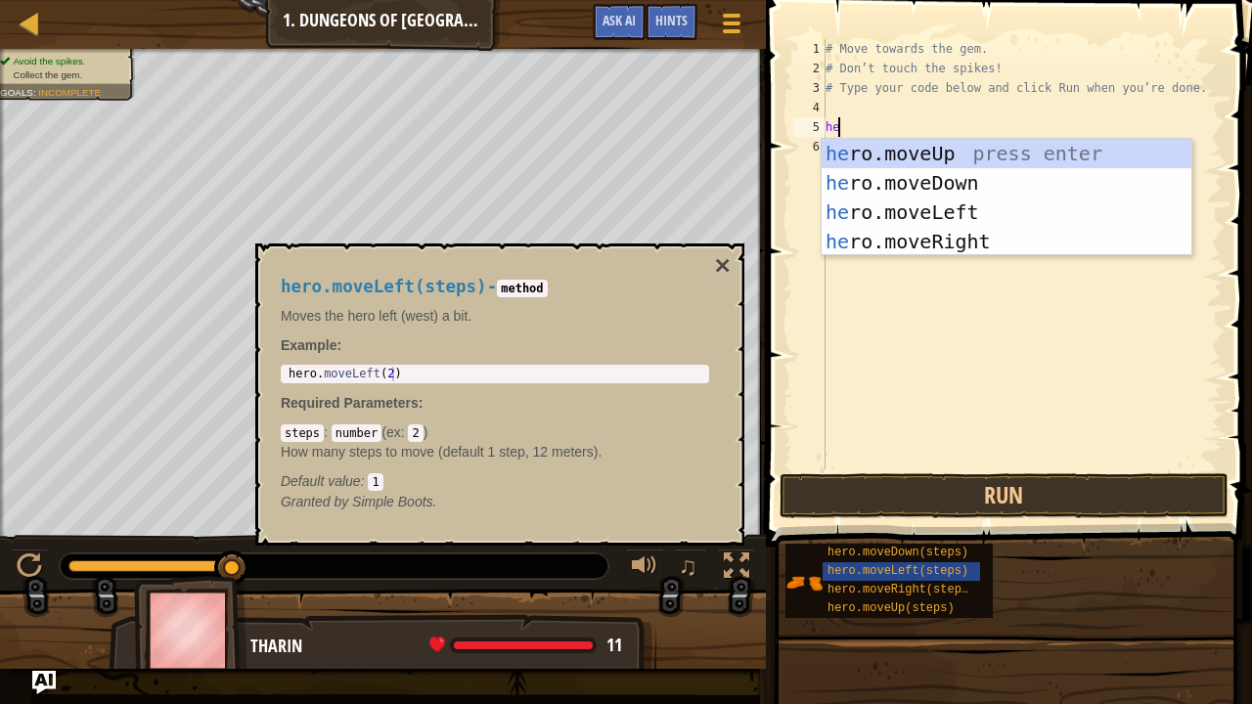
type textarea "her"
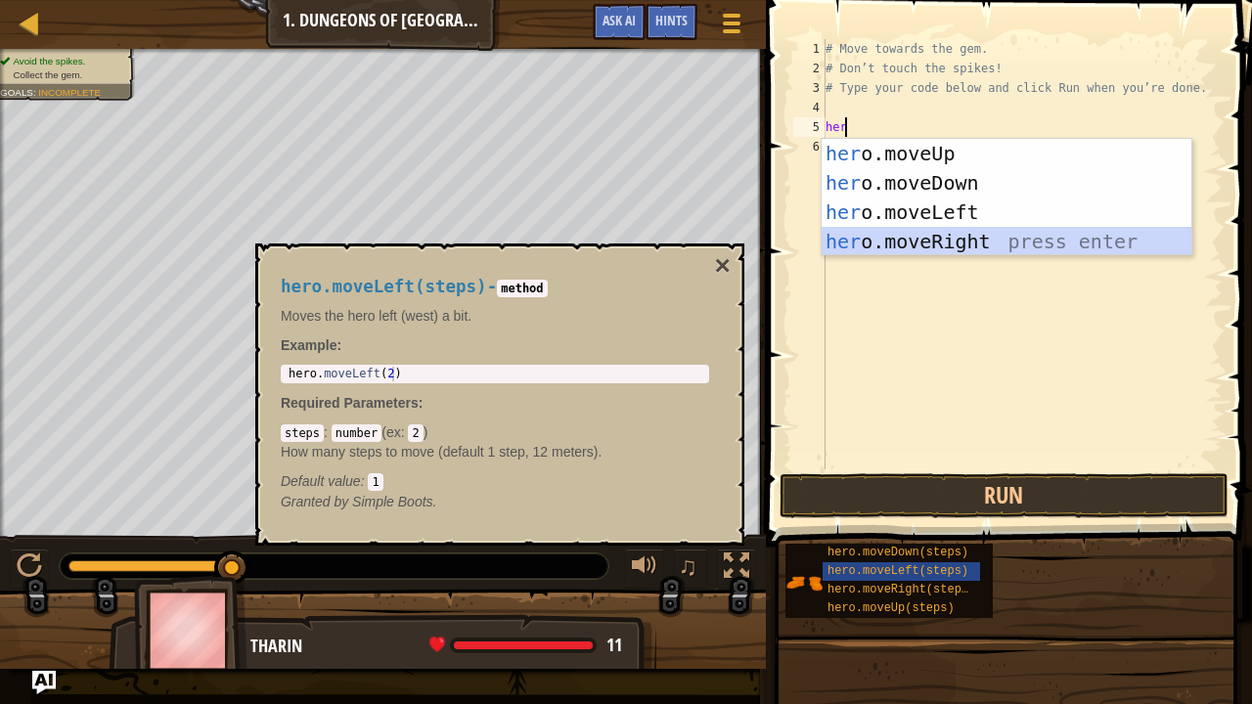
click at [991, 237] on div "her o.moveUp press enter her o.moveDown press enter her o.moveLeft press enter …" at bounding box center [1007, 227] width 371 height 176
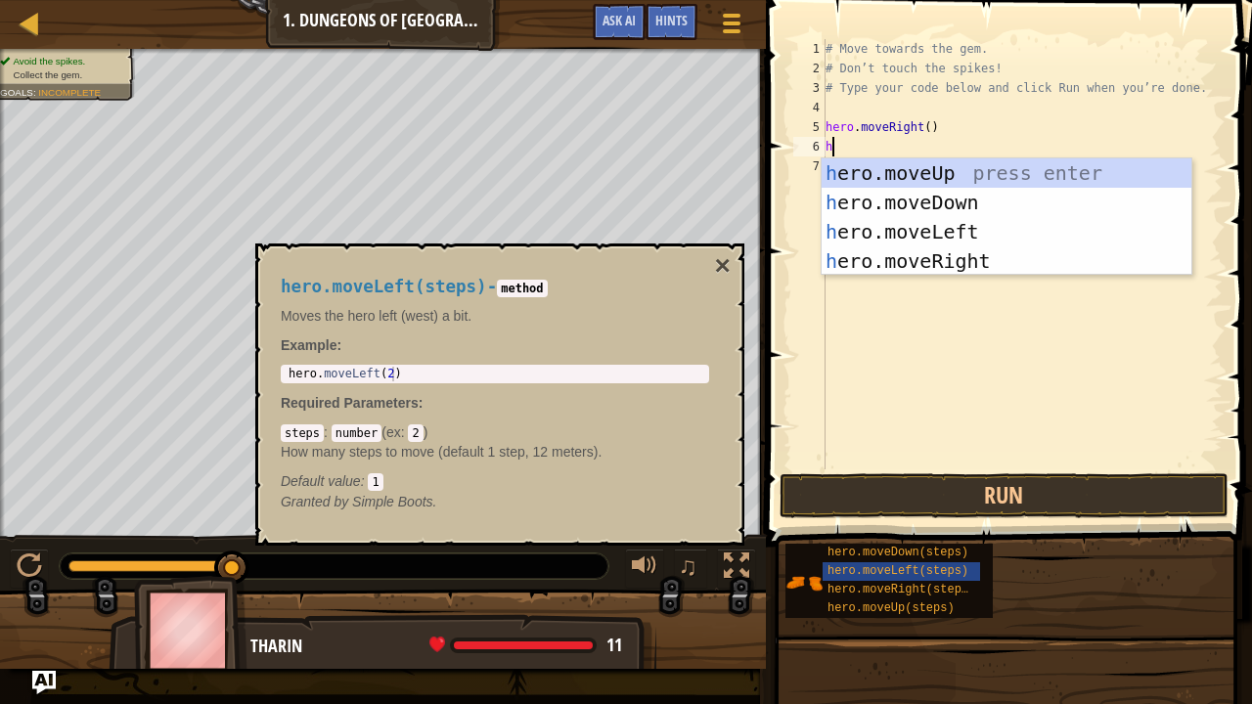
type textarea "her"
click at [928, 164] on div "her o.moveUp press enter her o.moveDown press enter her o.moveLeft press enter …" at bounding box center [1007, 247] width 371 height 176
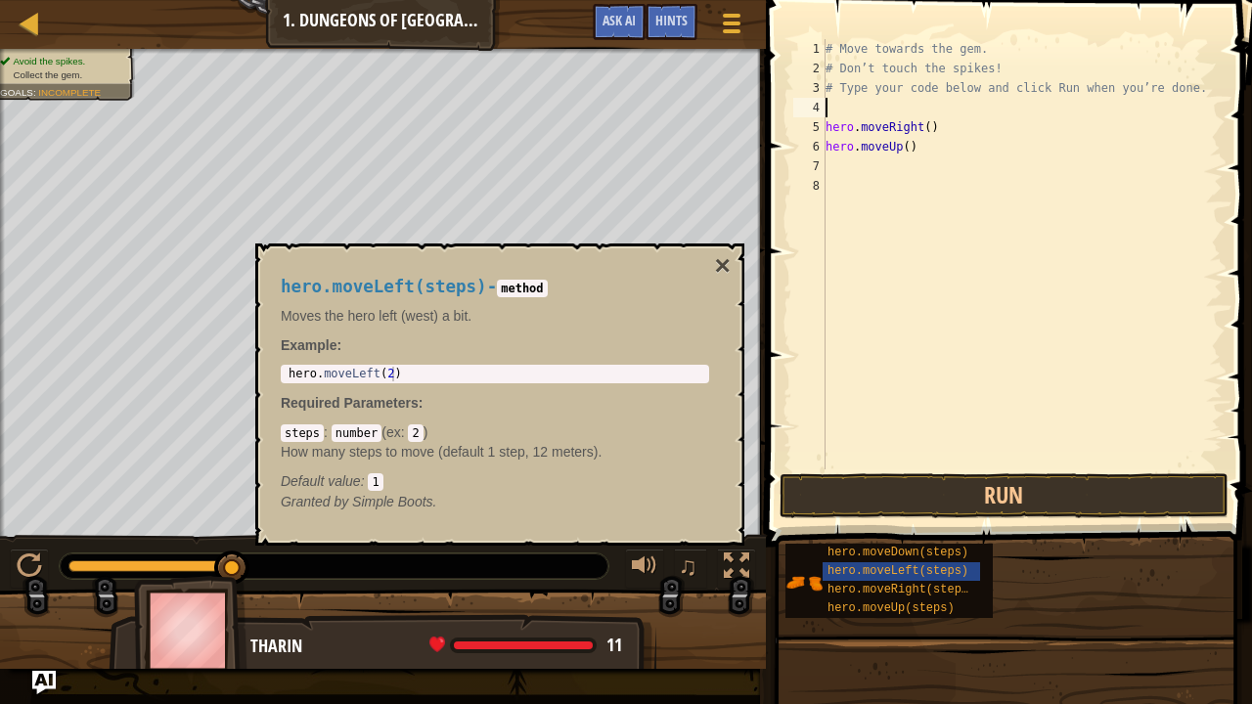
click at [834, 108] on div "# Move towards the gem. # Don’t touch the spikes! # Type your code below and cl…" at bounding box center [1022, 274] width 401 height 470
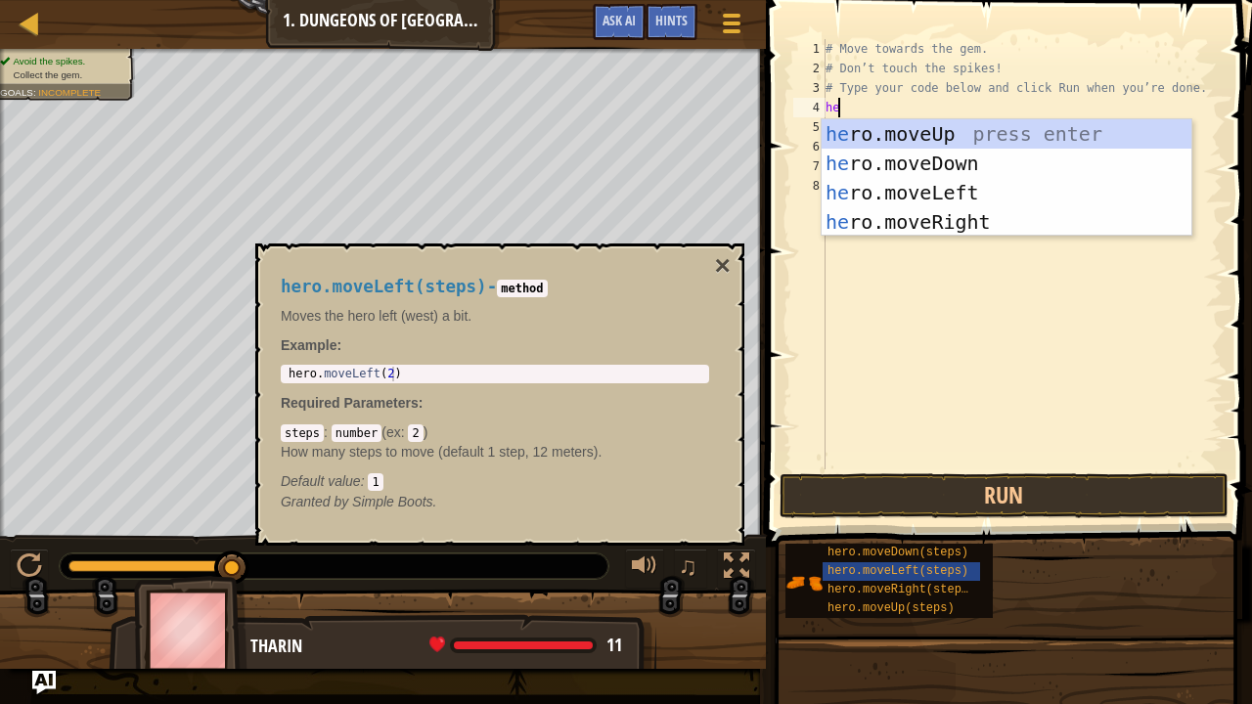
type textarea "her"
click at [843, 129] on div "her o.moveUp press enter her o.moveDown press enter her o.moveLeft press enter …" at bounding box center [1007, 207] width 371 height 176
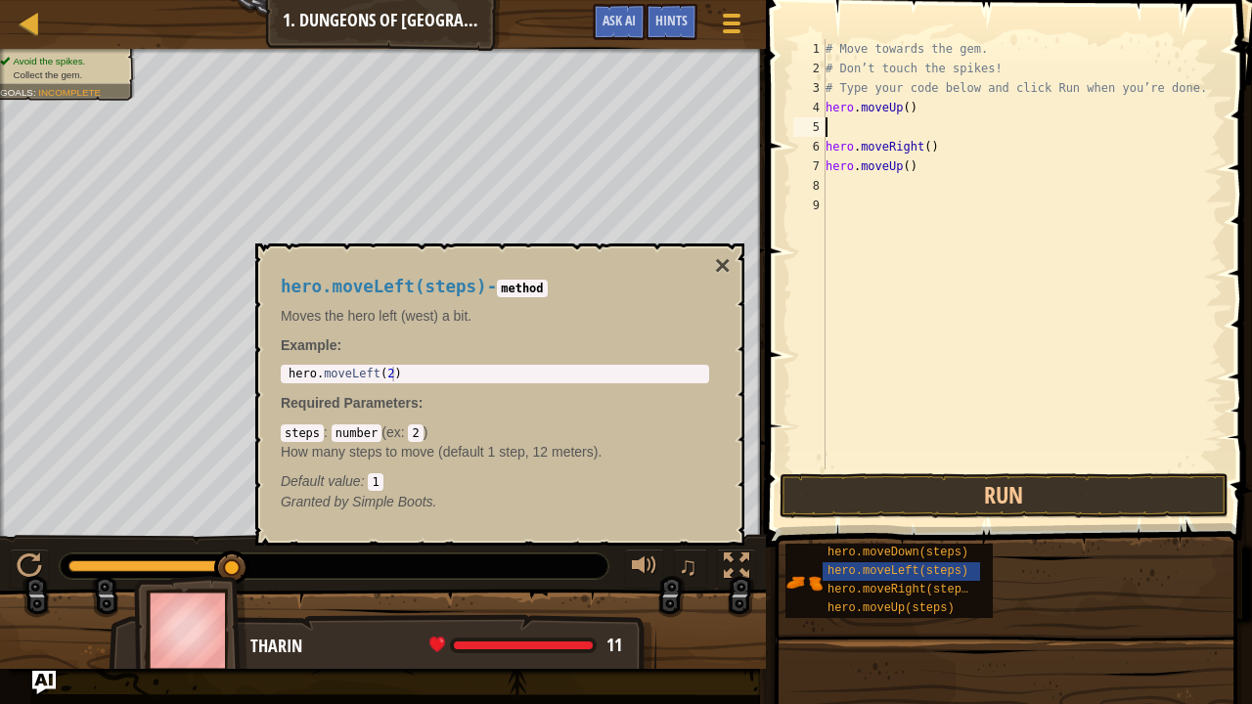
click at [835, 185] on div "# Move towards the gem. # Don’t touch the spikes! # Type your code below and cl…" at bounding box center [1022, 274] width 401 height 470
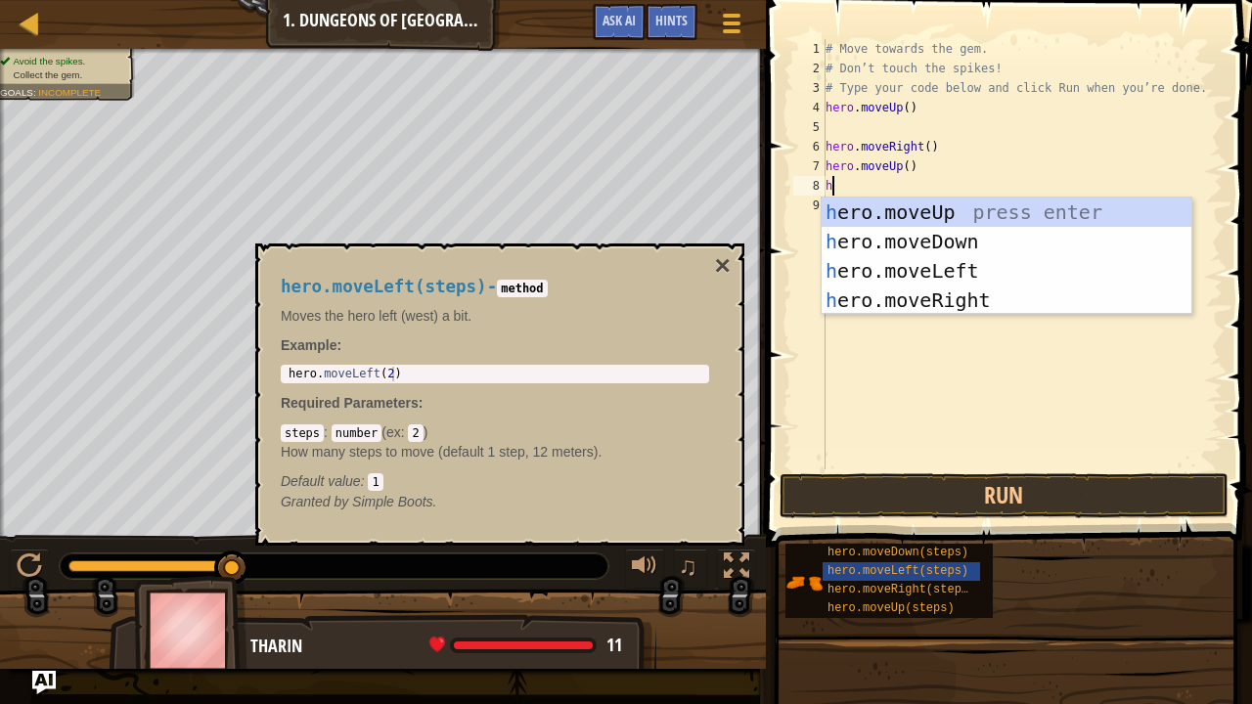
type textarea "her"
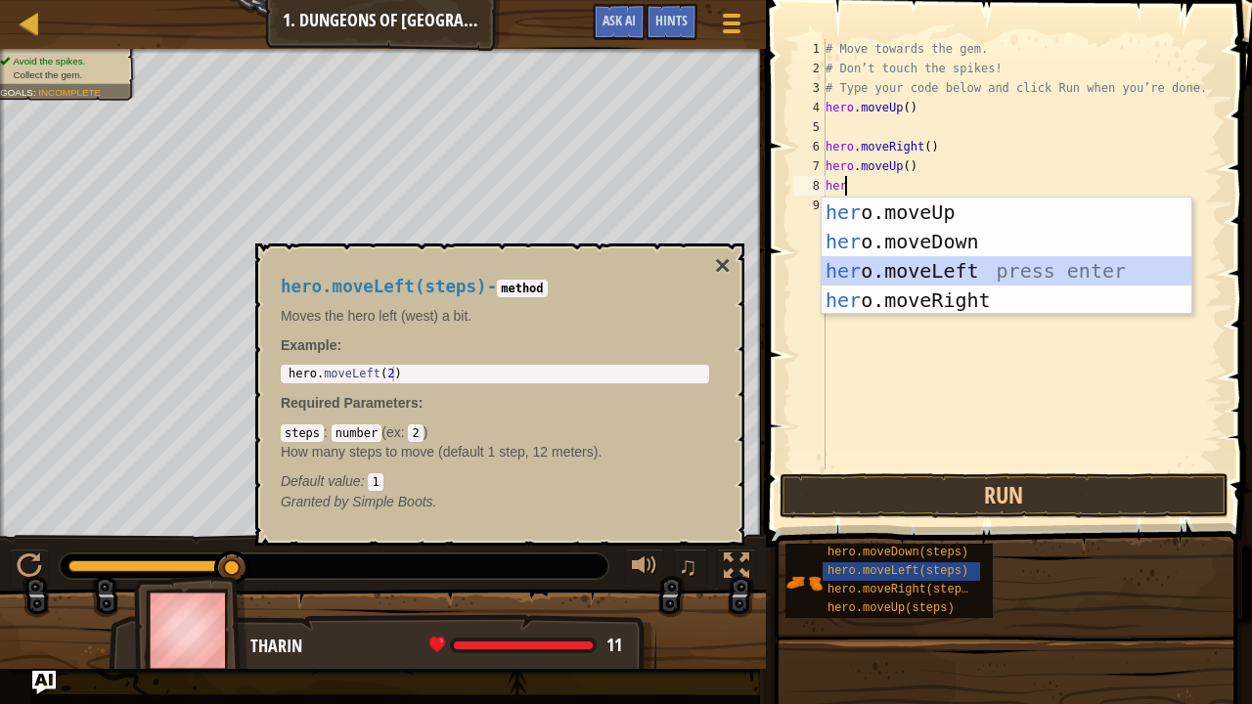
click at [951, 274] on div "her o.moveUp press enter her o.moveDown press enter her o.moveLeft press enter …" at bounding box center [1007, 286] width 371 height 176
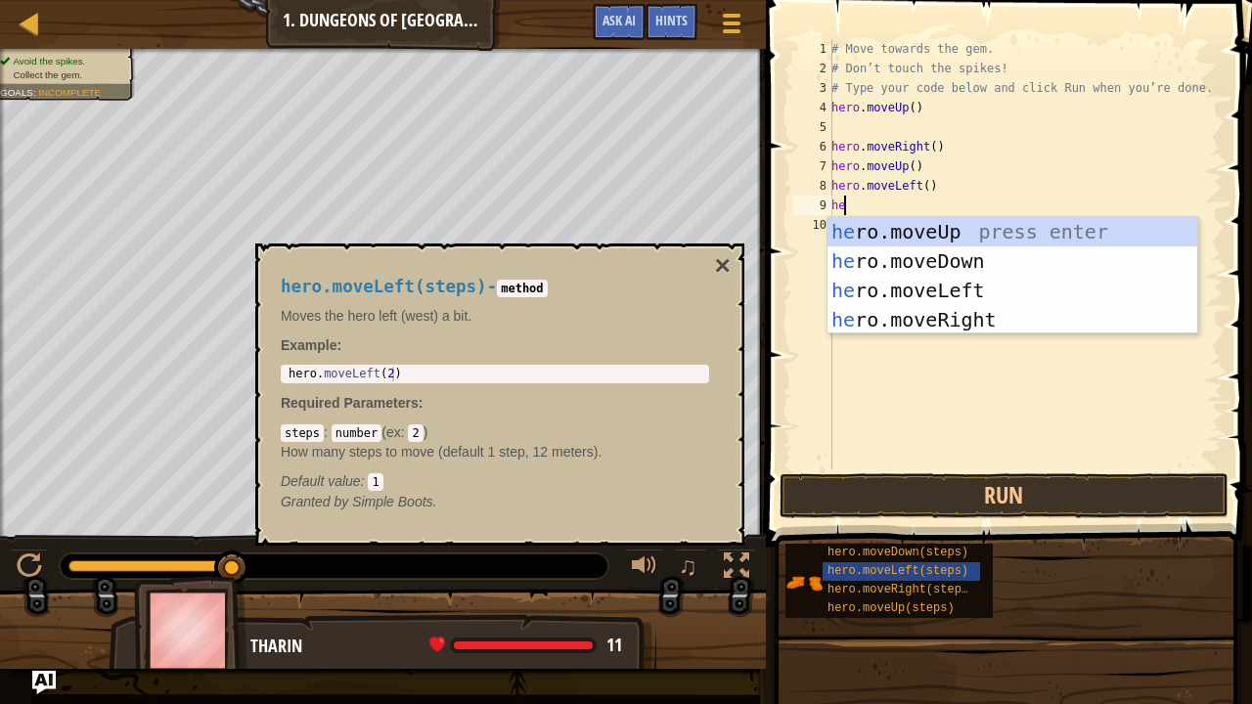
type textarea "her"
click at [894, 217] on div "her o.moveUp press enter her o.moveDown press enter her o.moveLeft press enter …" at bounding box center [1013, 305] width 371 height 176
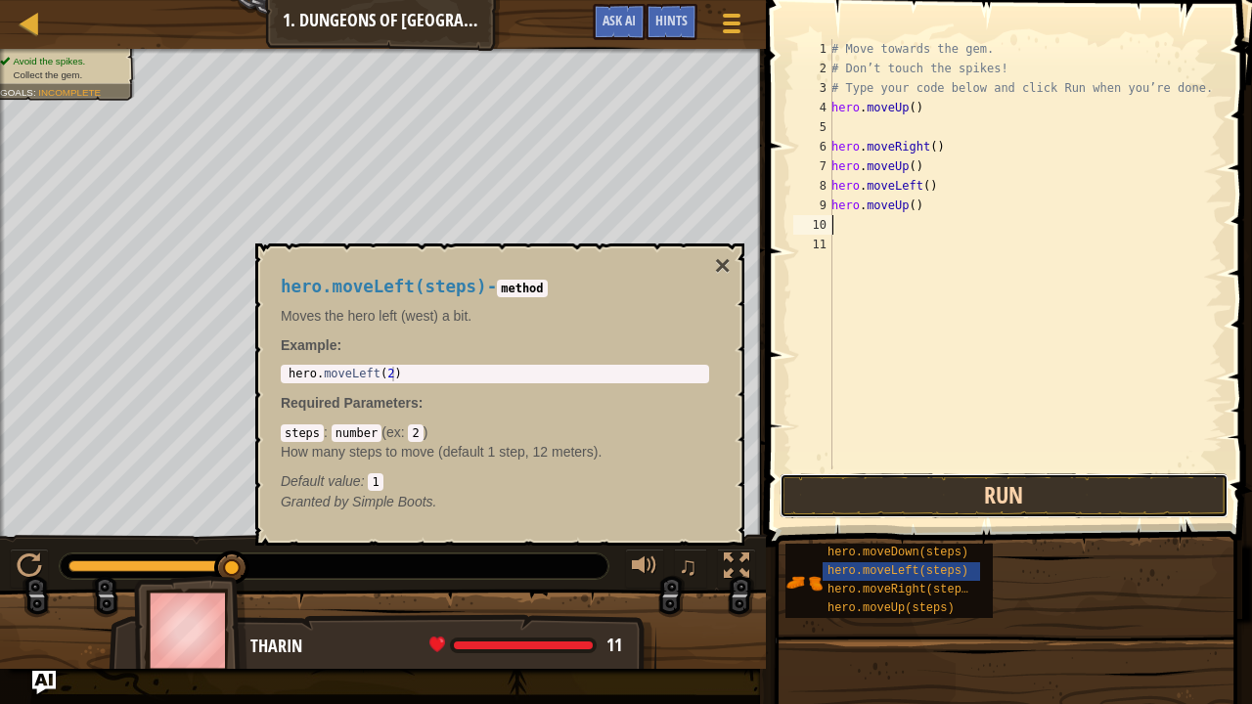
click at [914, 513] on button "Run" at bounding box center [1004, 496] width 449 height 45
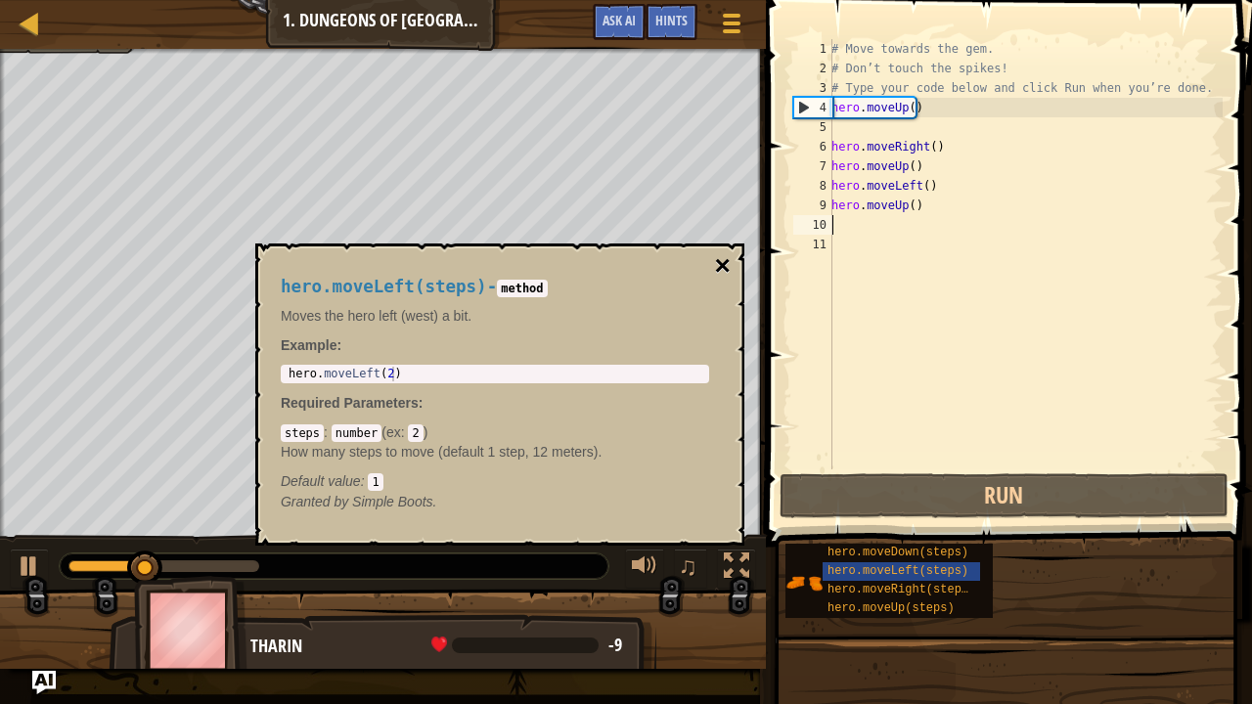
click at [728, 272] on button "×" at bounding box center [723, 265] width 16 height 27
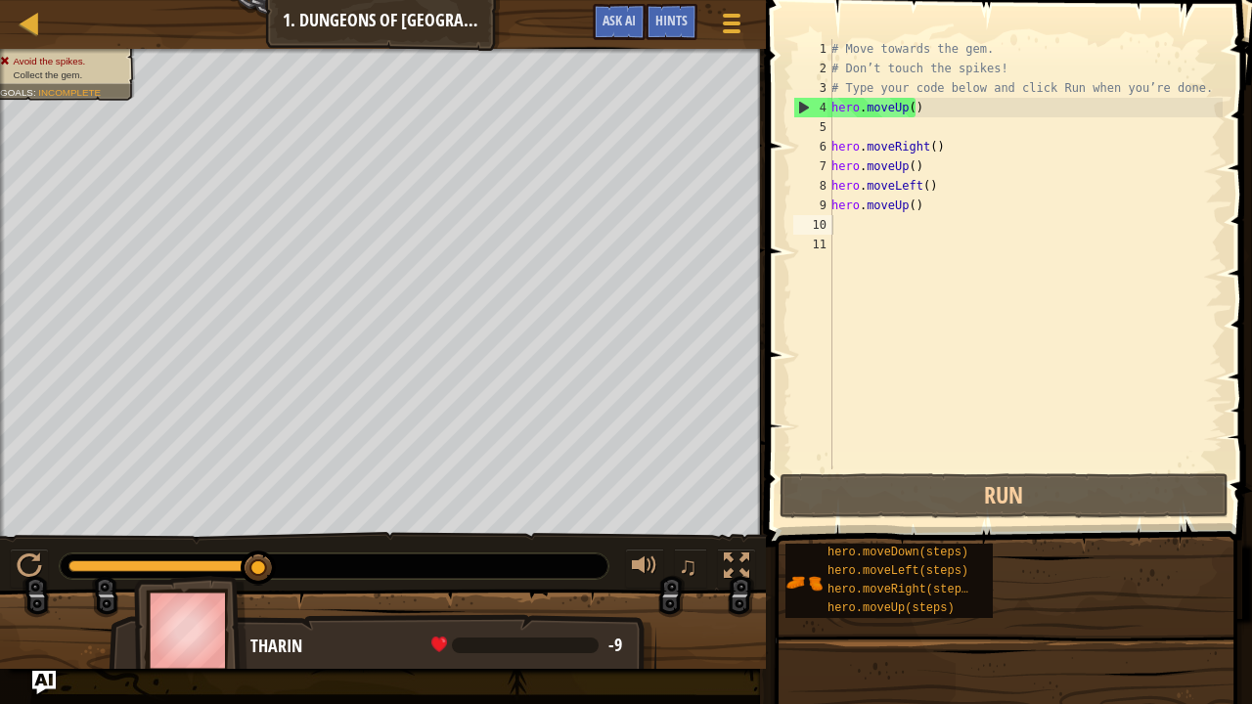
click at [915, 116] on div "# Move towards the gem. # Don’t touch the spikes! # Type your code below and cl…" at bounding box center [1025, 274] width 395 height 470
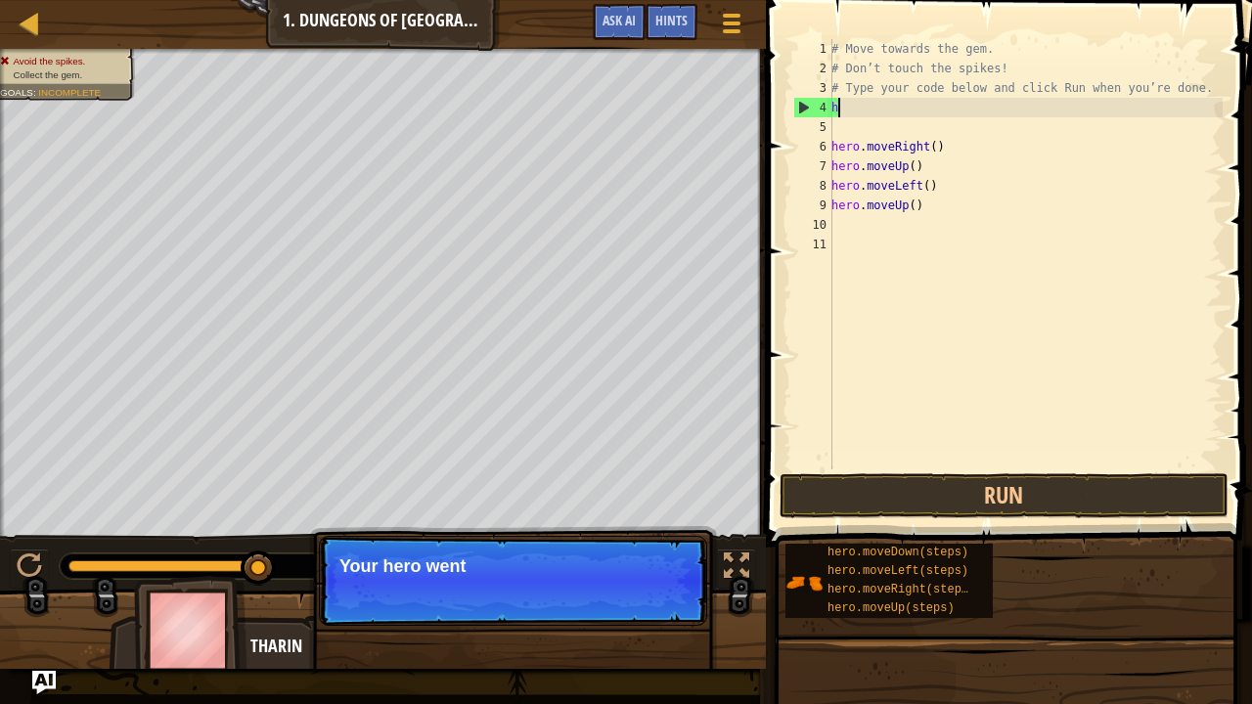
type textarea "h"
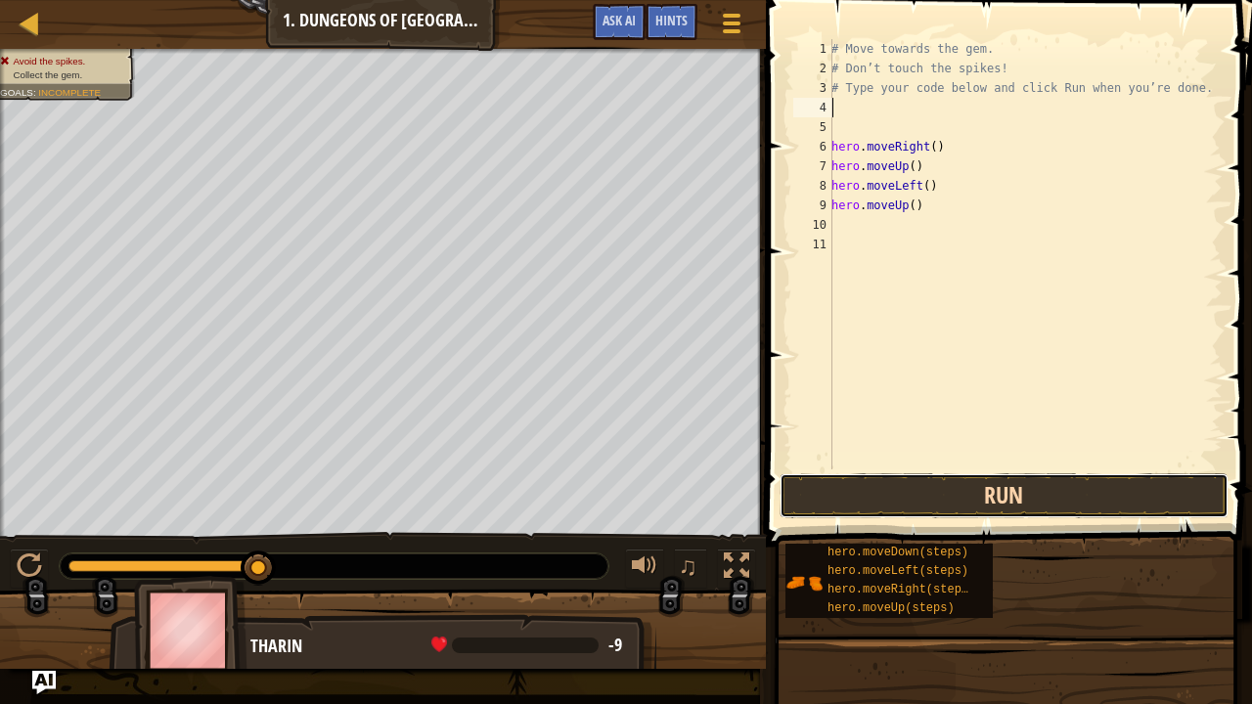
click at [1018, 497] on button "Run" at bounding box center [1004, 496] width 449 height 45
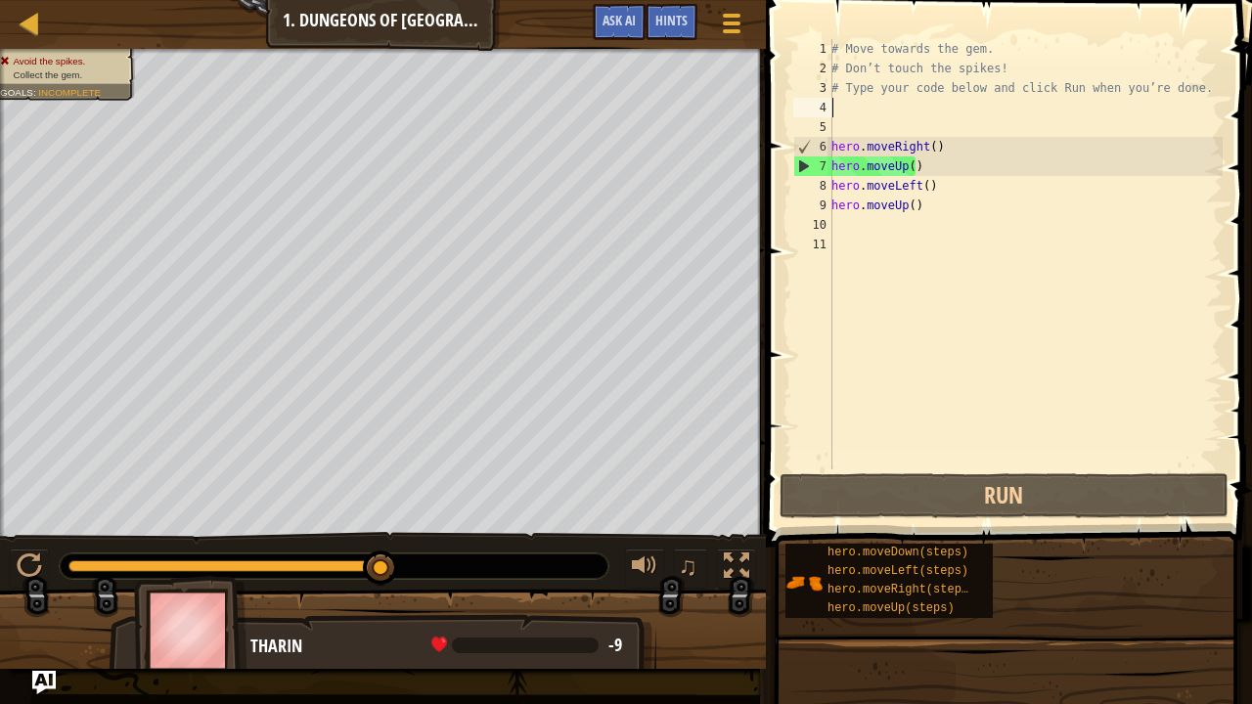
click at [898, 167] on div "# Move towards the gem. # Don’t touch the spikes! # Type your code below and cl…" at bounding box center [1025, 274] width 395 height 470
click at [900, 168] on div "# Move towards the gem. # Don’t touch the spikes! # Type your code below and cl…" at bounding box center [1025, 274] width 395 height 470
drag, startPoint x: 900, startPoint y: 168, endPoint x: 790, endPoint y: 160, distance: 110.8
click at [790, 160] on div "hero.moveUp() 1 2 3 4 5 6 7 8 9 10 11 # Move towards the gem. # Don’t touch the…" at bounding box center [1006, 254] width 433 height 431
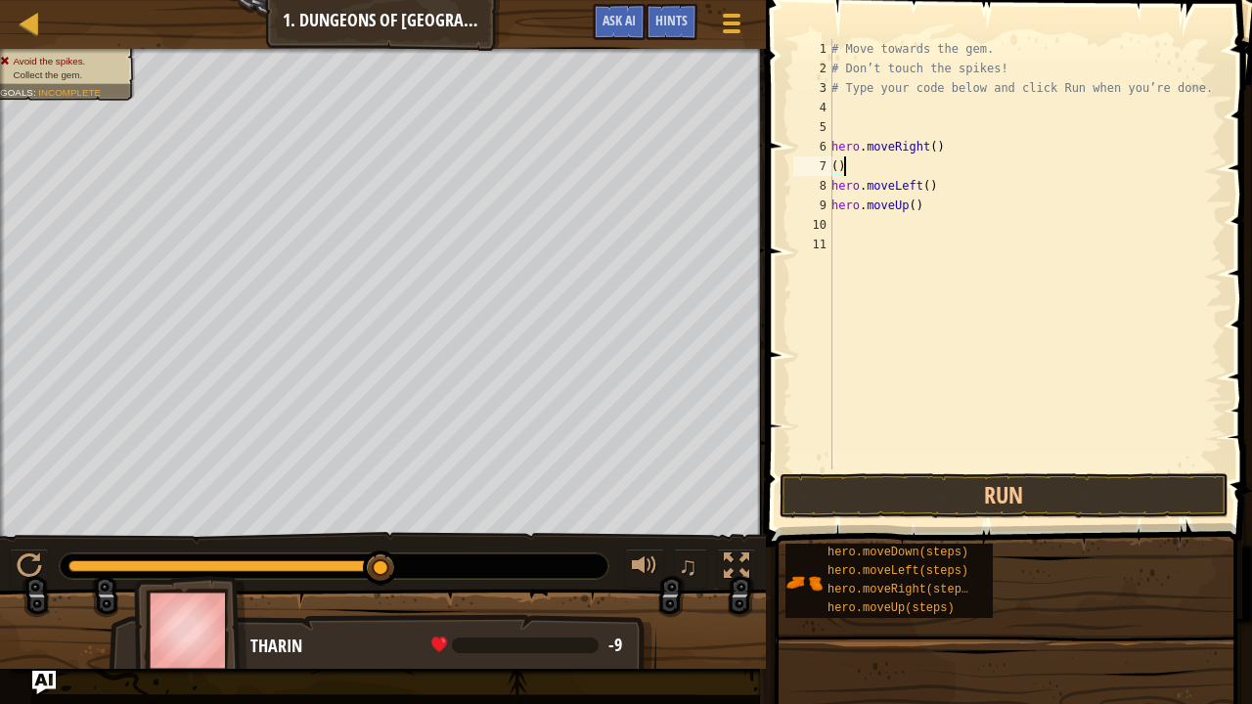
click at [847, 170] on div "# Move towards the gem. # Don’t touch the spikes! # Type your code below and cl…" at bounding box center [1025, 274] width 395 height 470
type textarea "("
type textarea "her"
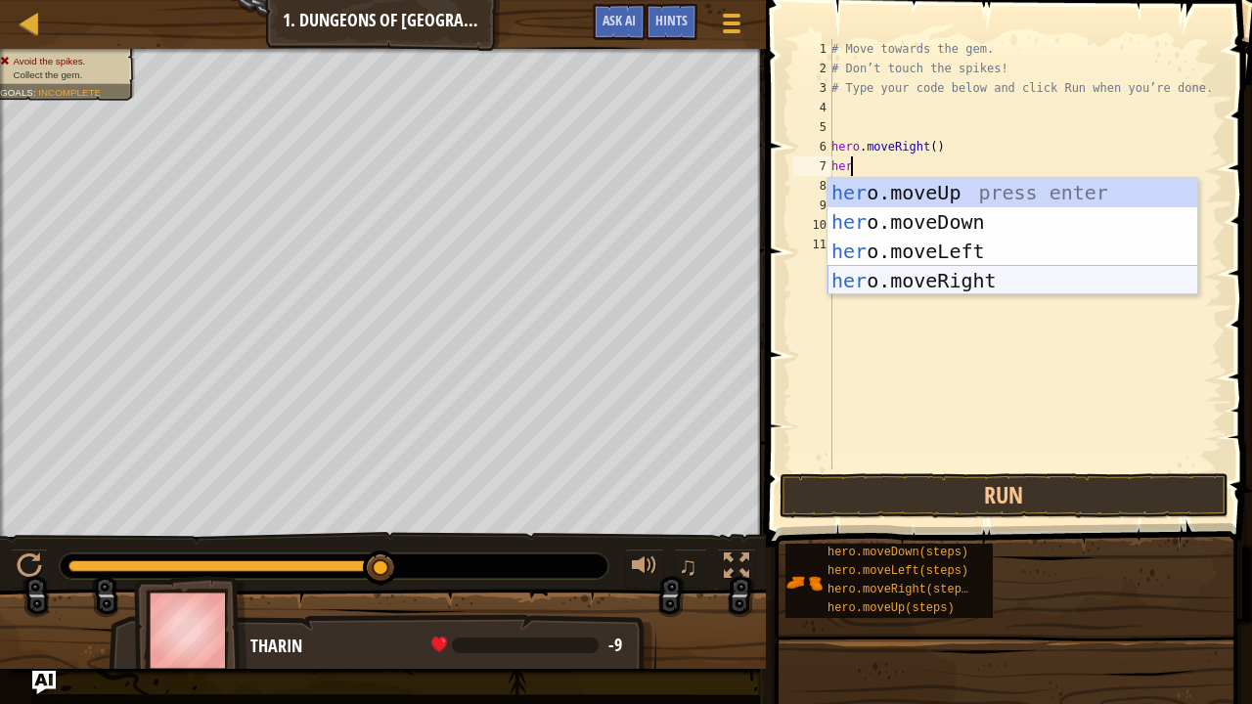
click at [926, 274] on div "her o.moveUp press enter her o.moveDown press enter her o.moveLeft press enter …" at bounding box center [1013, 266] width 371 height 176
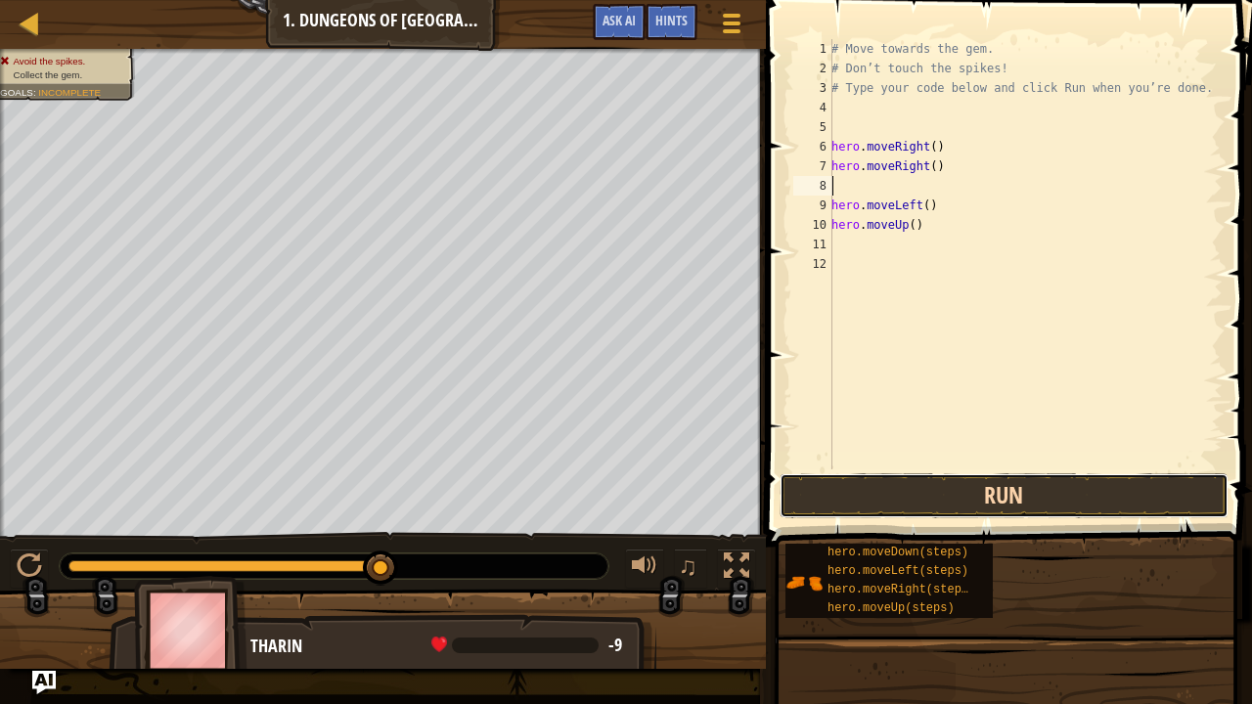
click at [887, 495] on button "Run" at bounding box center [1004, 496] width 449 height 45
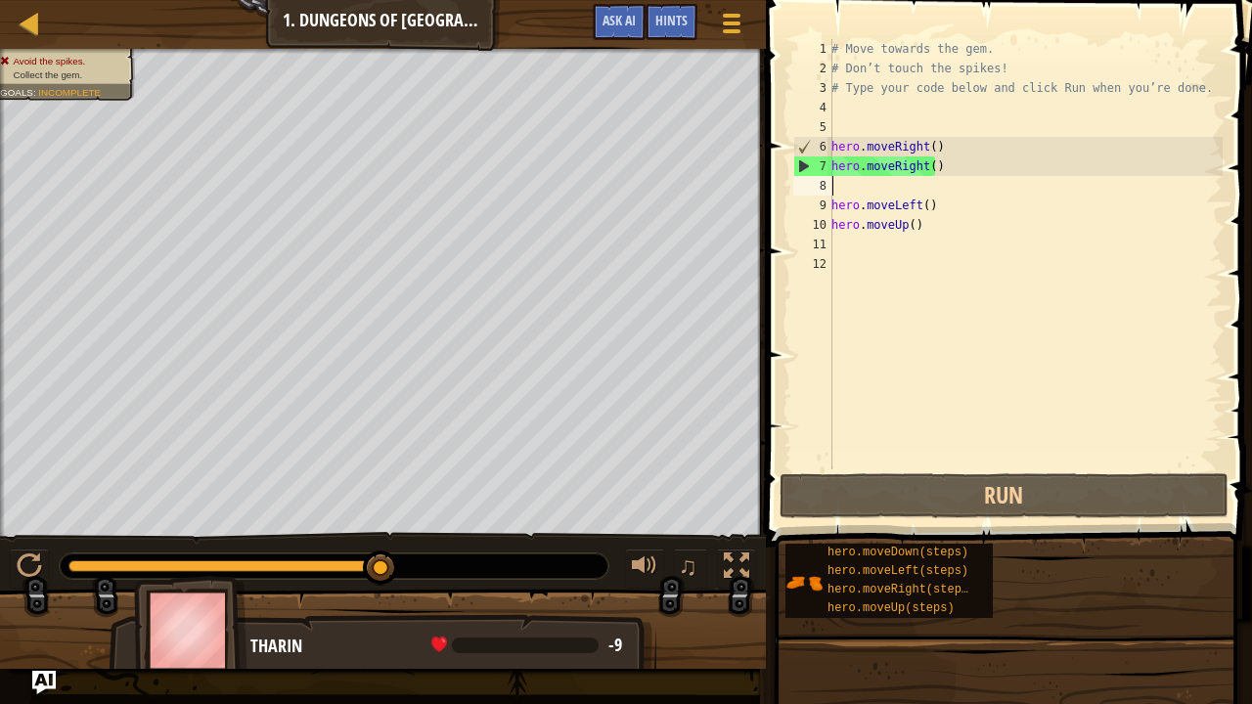
click at [834, 185] on div "# Move towards the gem. # Don’t touch the spikes! # Type your code below and cl…" at bounding box center [1025, 274] width 395 height 470
type textarea "h"
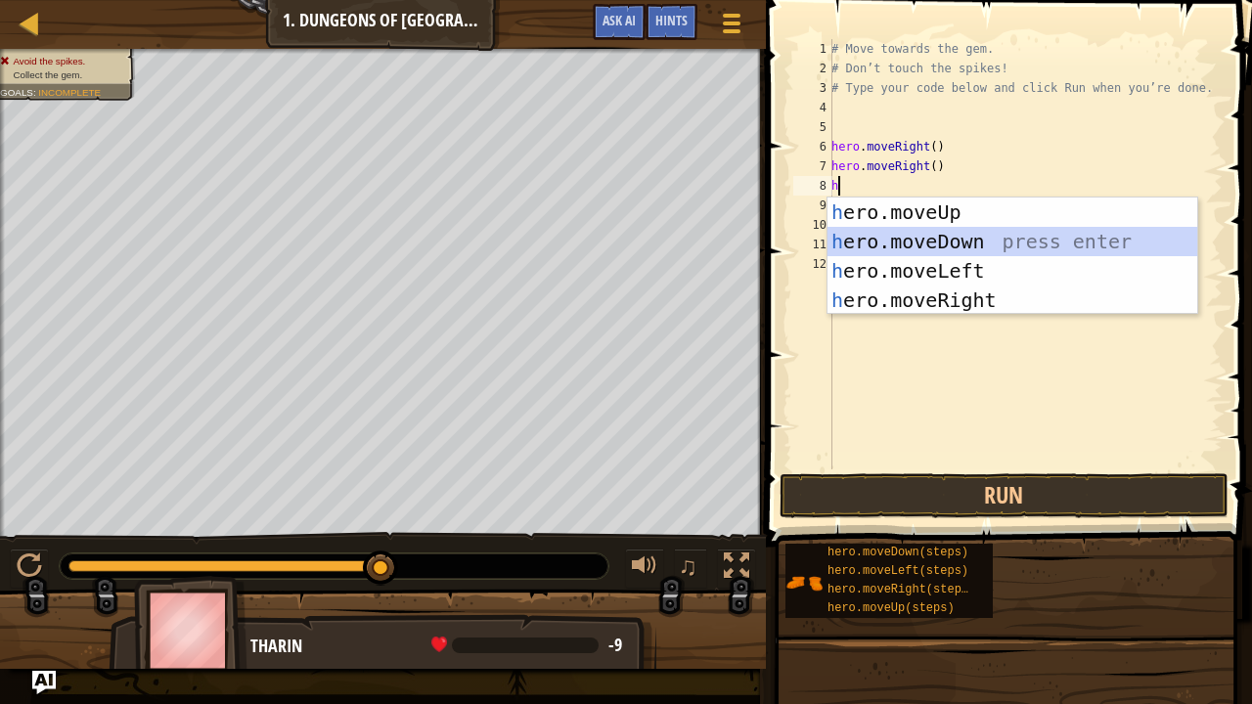
click at [907, 254] on div "h ero.moveUp press enter h ero.moveDown press enter h ero.moveLeft press enter …" at bounding box center [1013, 286] width 371 height 176
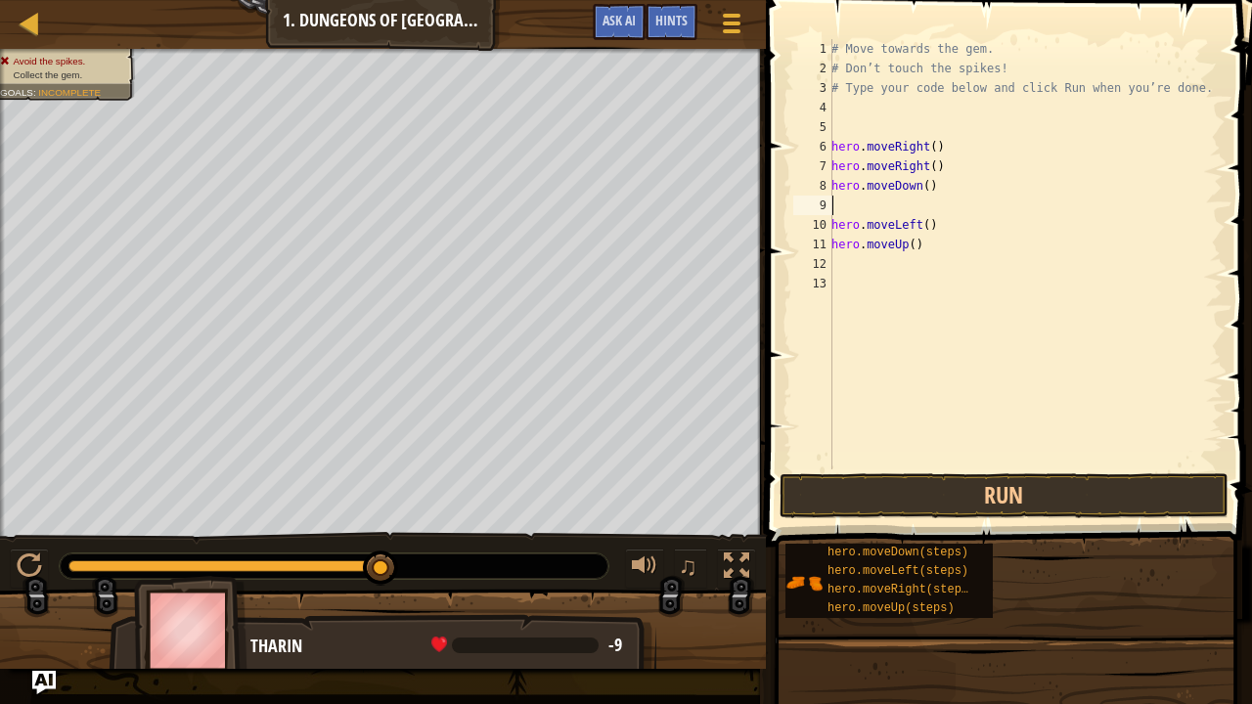
click at [904, 207] on div "# Move towards the gem. # Don’t touch the spikes! # Type your code below and cl…" at bounding box center [1025, 274] width 395 height 470
drag, startPoint x: 938, startPoint y: 172, endPoint x: 806, endPoint y: 160, distance: 132.6
click at [806, 160] on div "1 2 3 4 5 6 7 8 9 10 11 12 13 # Move towards the gem. # Don’t touch the spikes!…" at bounding box center [1006, 254] width 433 height 431
type textarea "hero.moveRight()"
drag, startPoint x: 956, startPoint y: 147, endPoint x: 822, endPoint y: 153, distance: 134.2
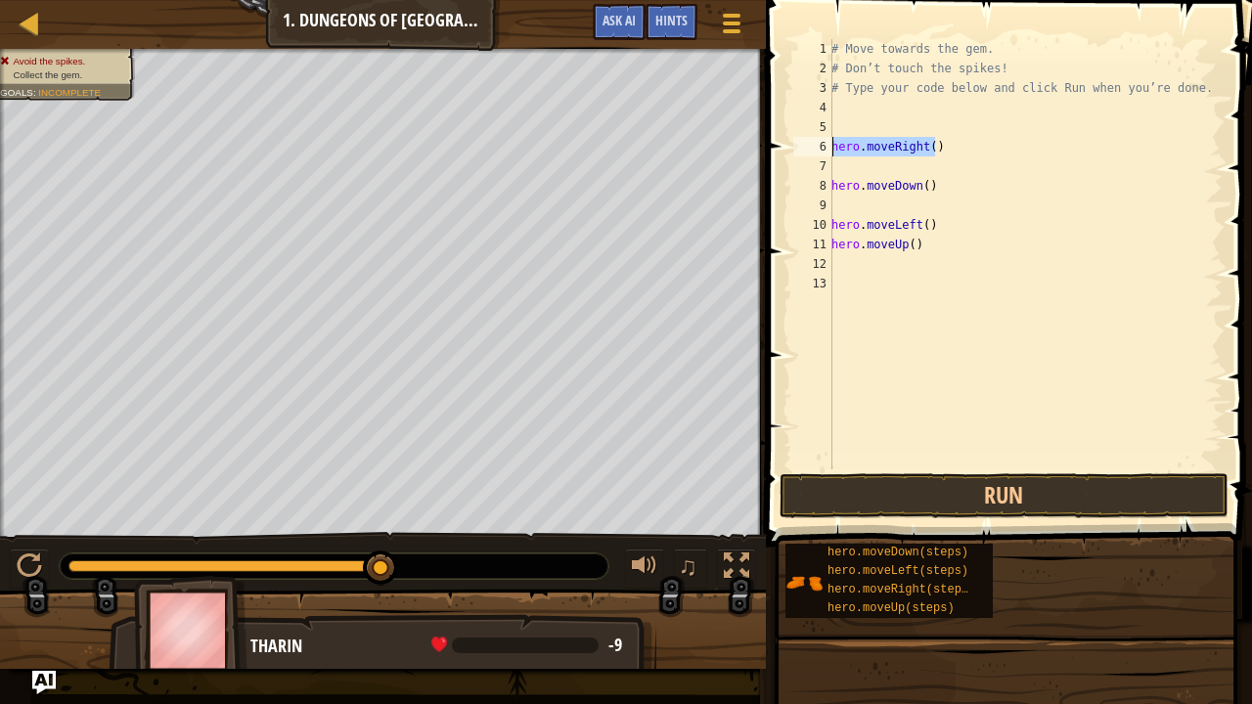
click at [822, 153] on div "1 2 3 4 5 6 7 8 9 10 11 12 13 # Move towards the gem. # Don’t touch the spikes!…" at bounding box center [1006, 254] width 433 height 431
type textarea "hero.moveRight()"
type textarea "m"
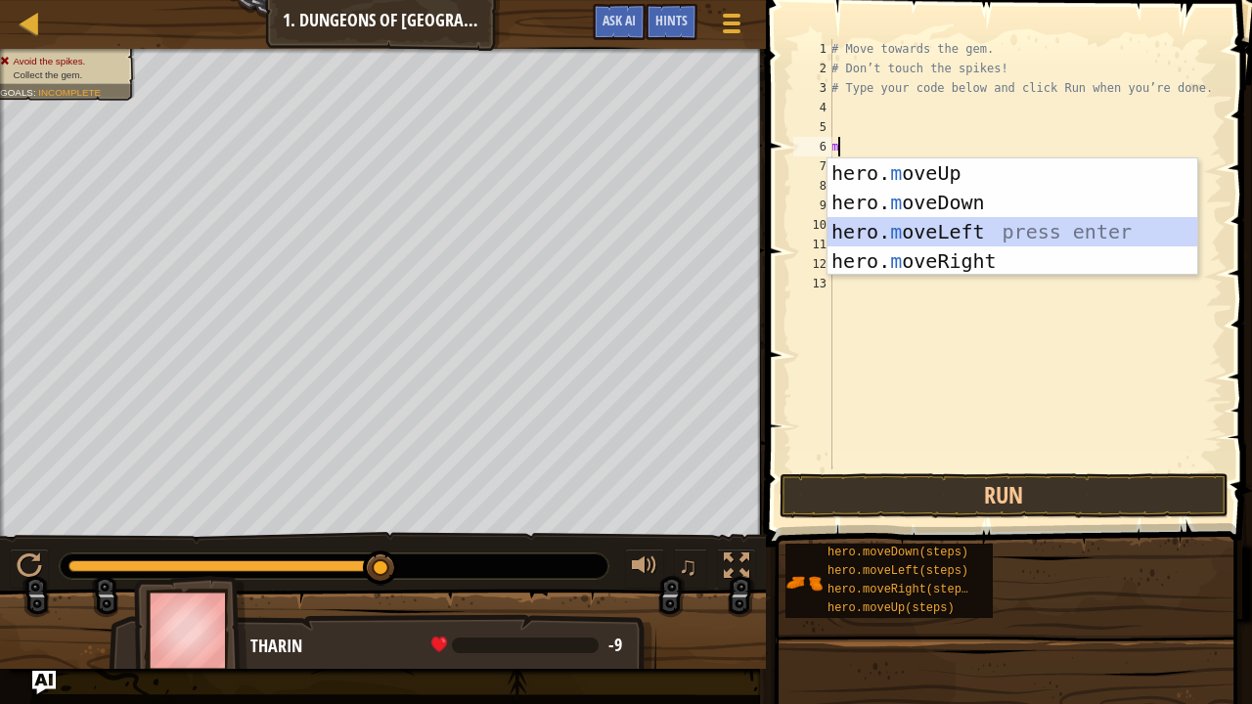
click at [911, 226] on div "hero. m oveUp press enter hero. m oveDown press enter hero. m oveLeft press ent…" at bounding box center [1013, 247] width 371 height 176
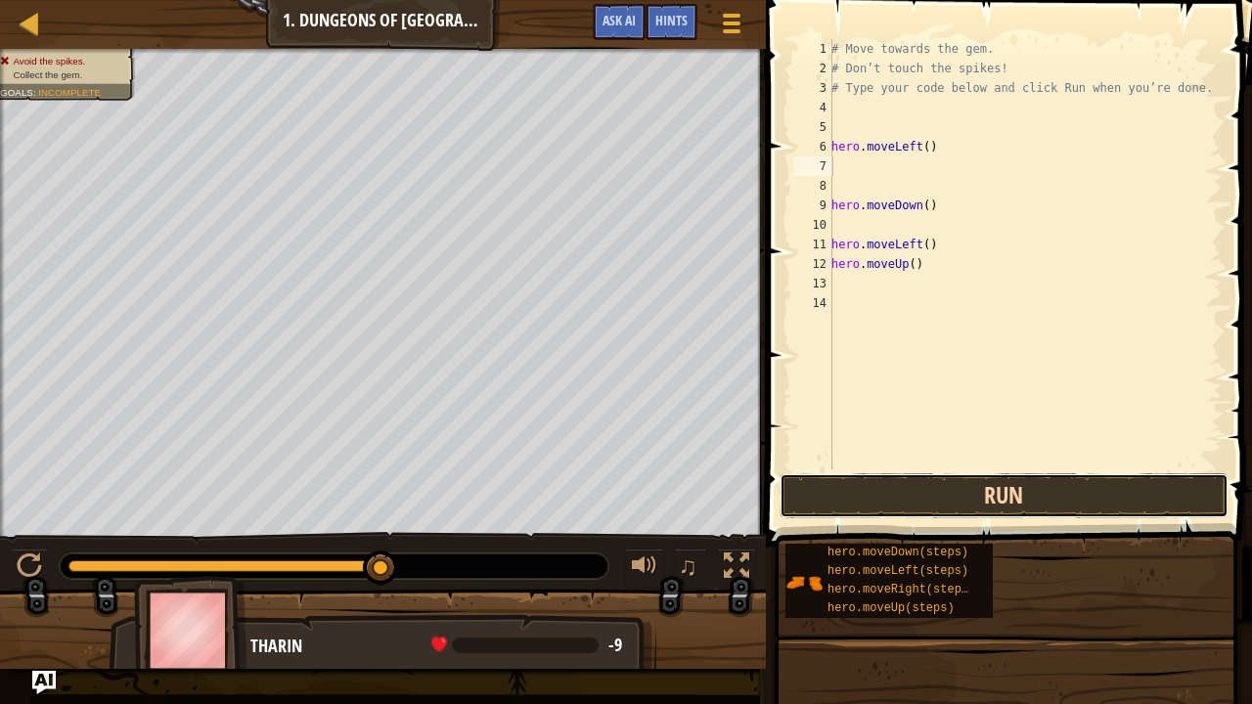
click at [935, 504] on button "Run" at bounding box center [1004, 496] width 449 height 45
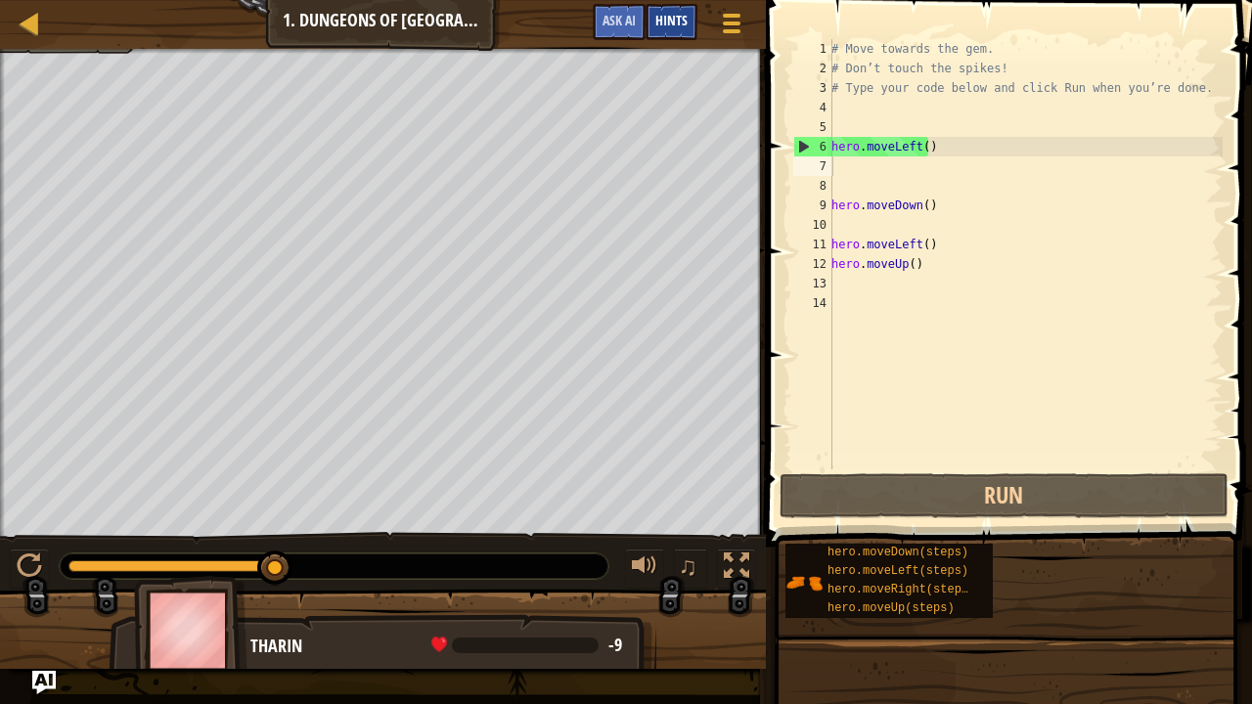
click at [663, 15] on span "Hints" at bounding box center [672, 20] width 32 height 19
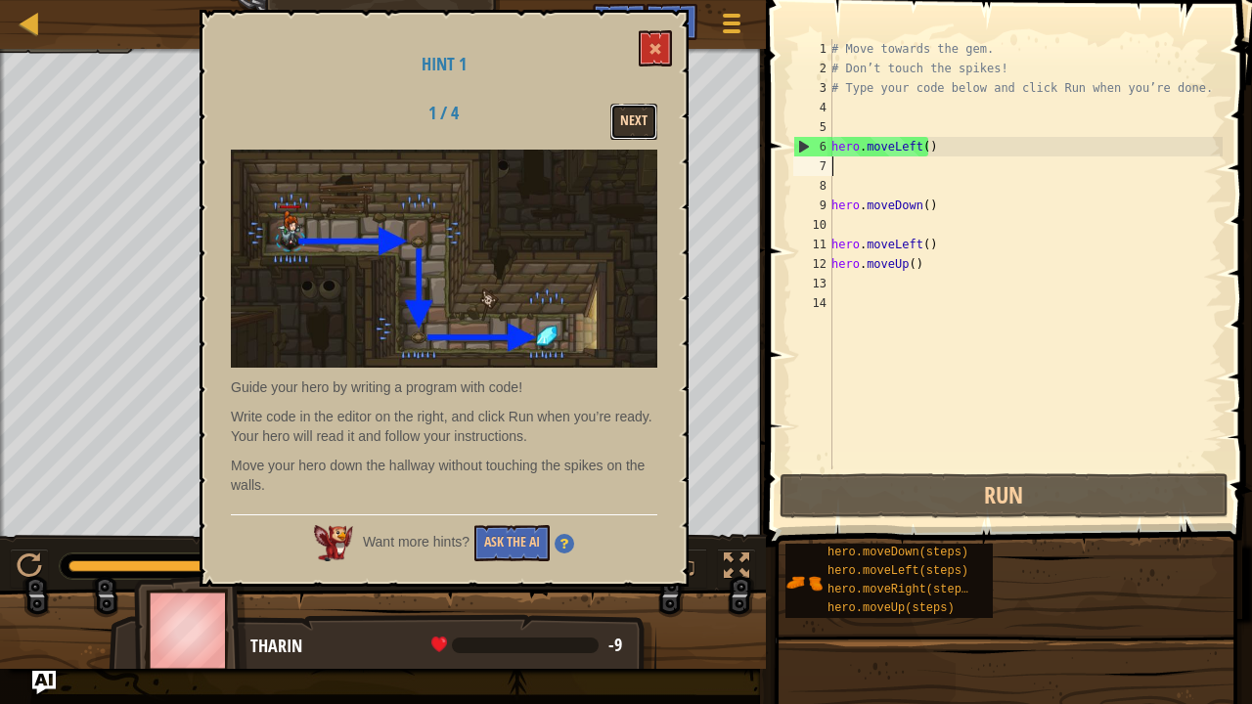
click at [629, 104] on button "Next" at bounding box center [634, 122] width 47 height 36
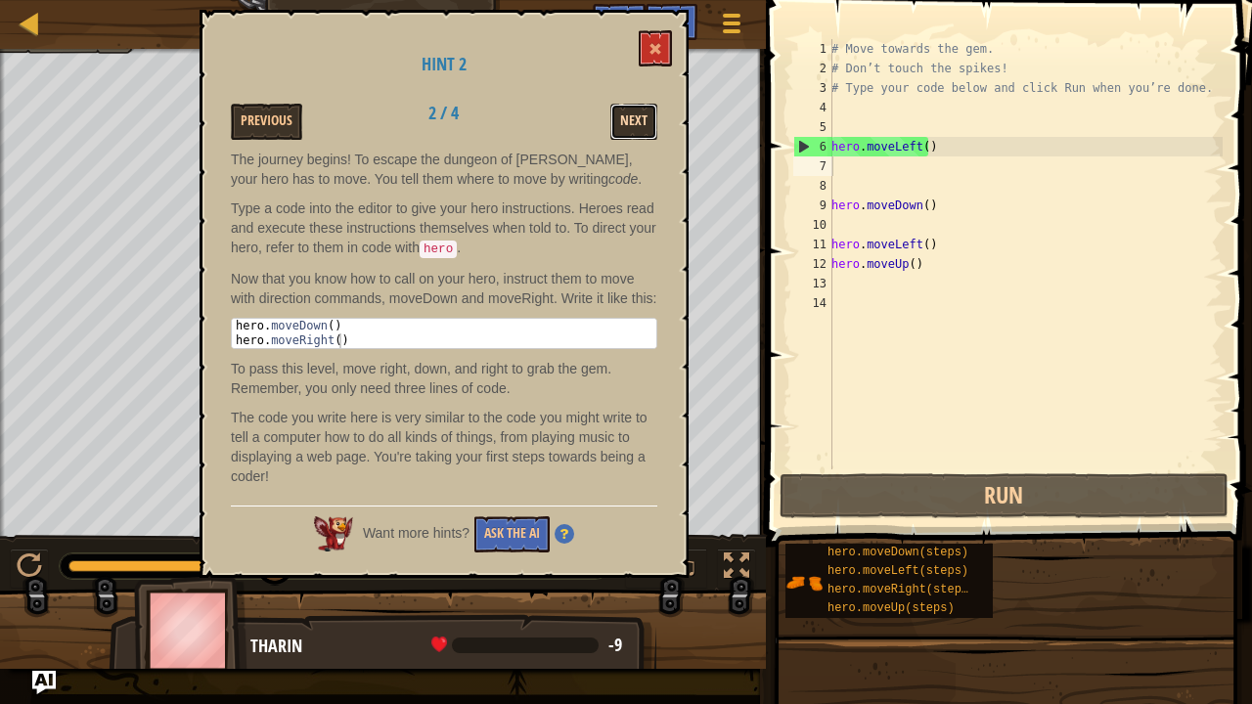
click at [642, 108] on button "Next" at bounding box center [634, 122] width 47 height 36
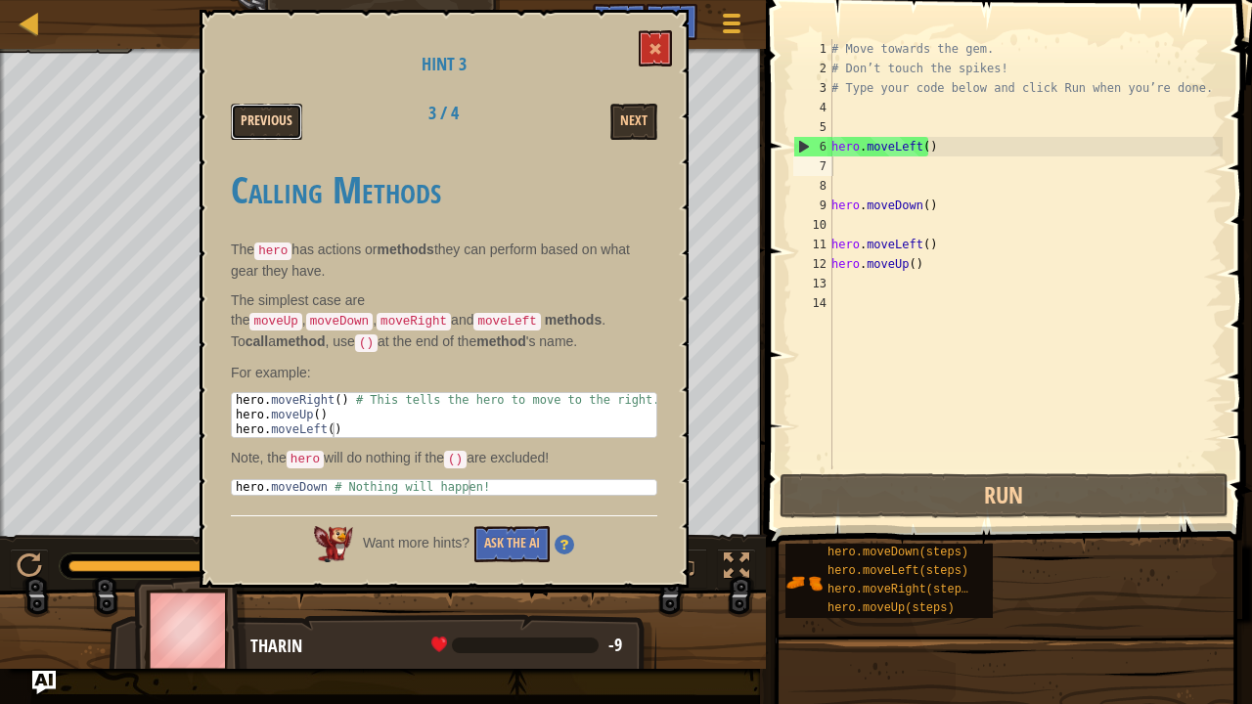
click at [244, 127] on button "Previous" at bounding box center [266, 122] width 71 height 36
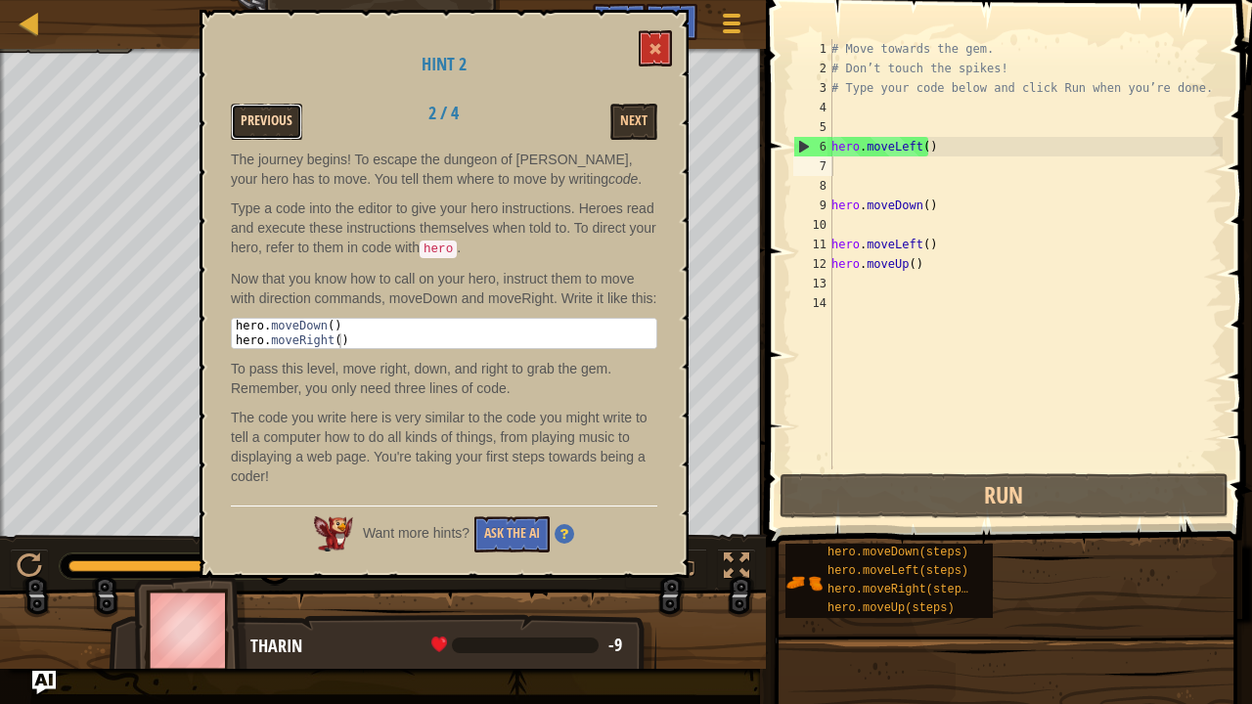
click at [242, 127] on button "Previous" at bounding box center [266, 122] width 71 height 36
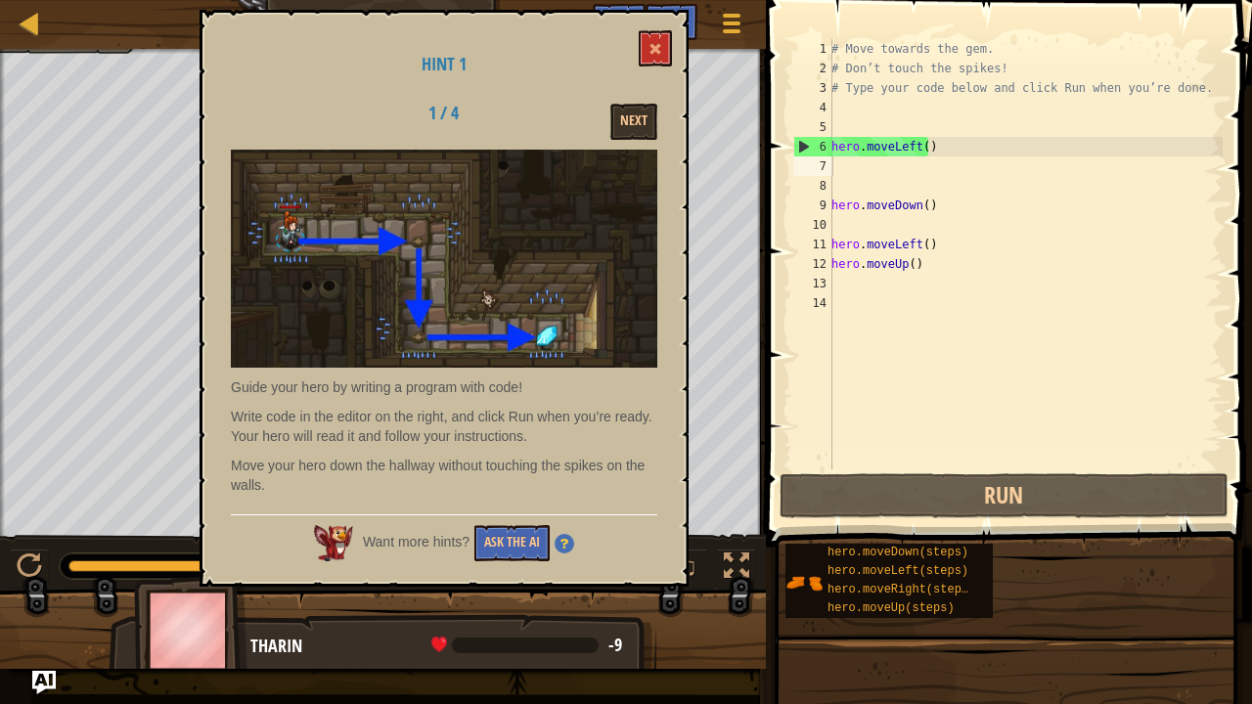
click at [242, 127] on div "1 / 4 Next" at bounding box center [444, 122] width 456 height 36
click at [655, 39] on button at bounding box center [655, 48] width 33 height 36
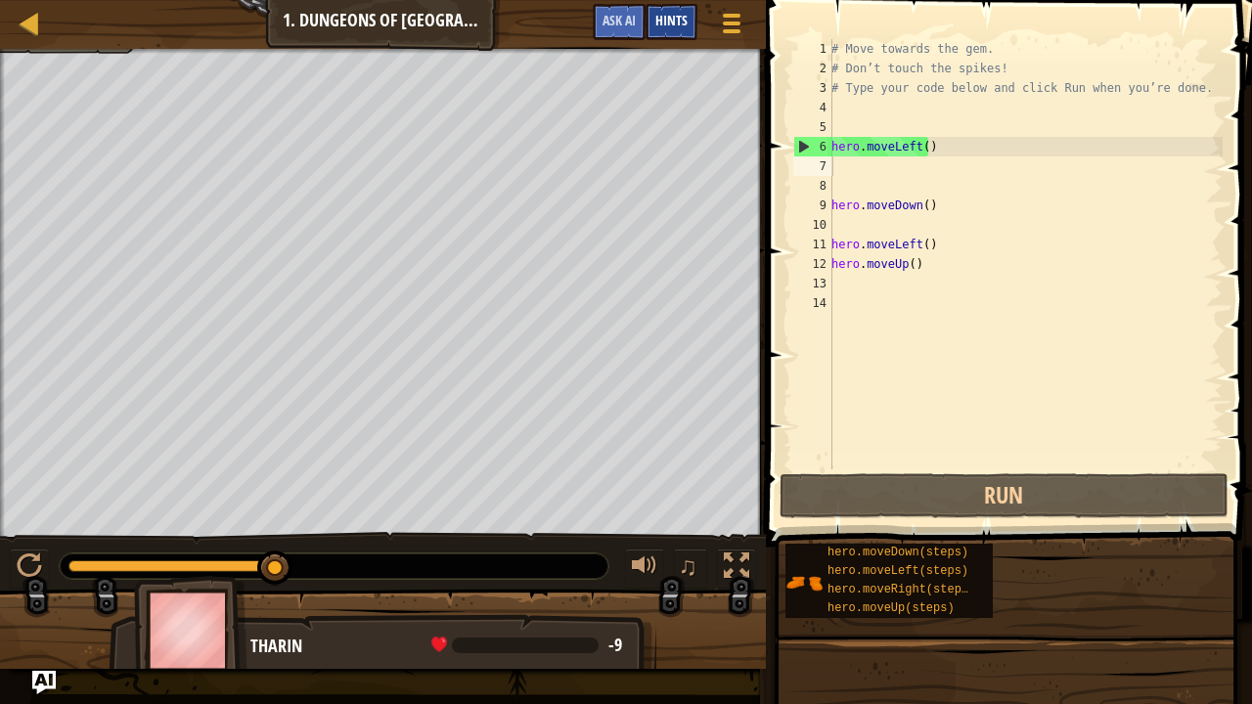
click at [659, 25] on span "Hints" at bounding box center [672, 20] width 32 height 19
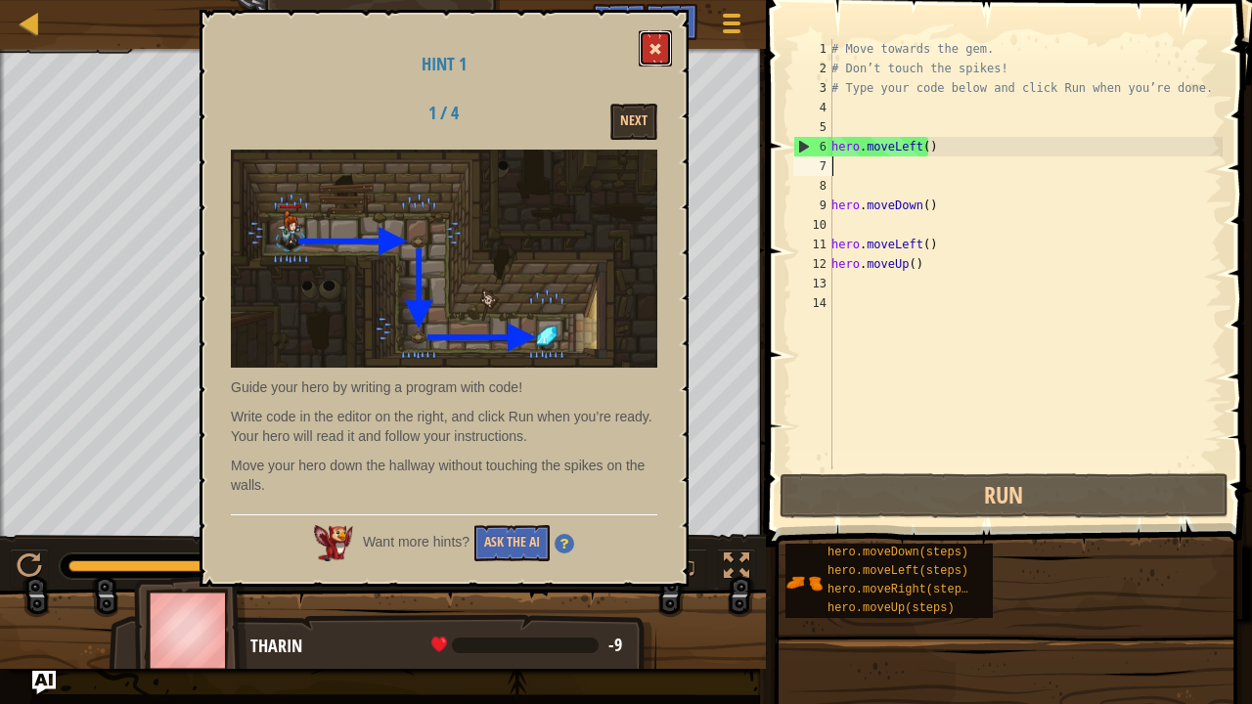
click at [657, 55] on span at bounding box center [656, 49] width 14 height 14
